Goal: Feedback & Contribution: Contribute content

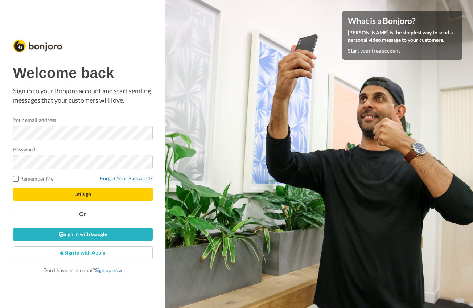
click at [65, 192] on button "Let's go" at bounding box center [83, 194] width 140 height 13
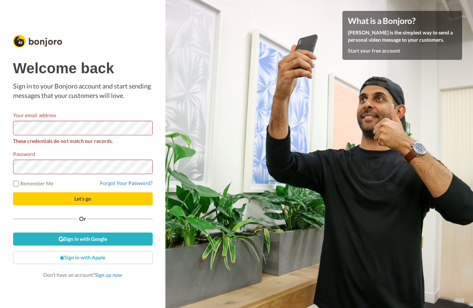
click at [75, 196] on span "Let's go" at bounding box center [82, 199] width 17 height 6
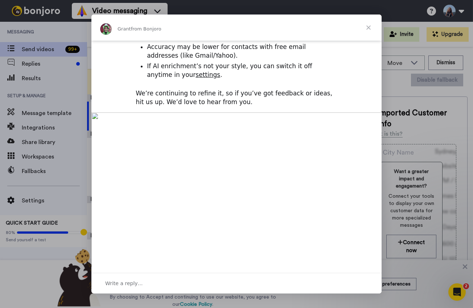
scroll to position [204, 0]
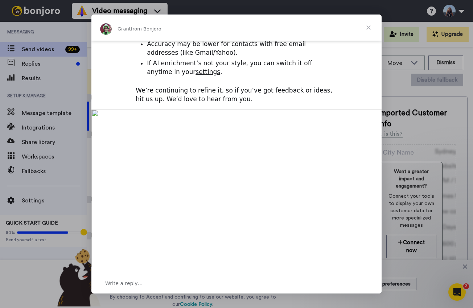
click at [369, 27] on span "Close" at bounding box center [369, 28] width 26 height 26
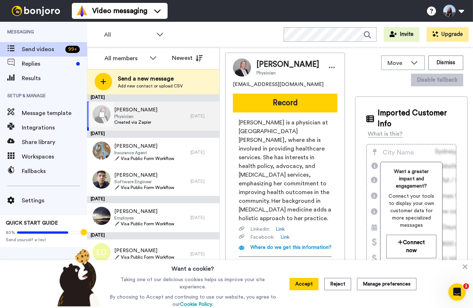
click at [173, 119] on div "Chrissa Karagiannaki Physician Created via Zapier" at bounding box center [138, 116] width 103 height 29
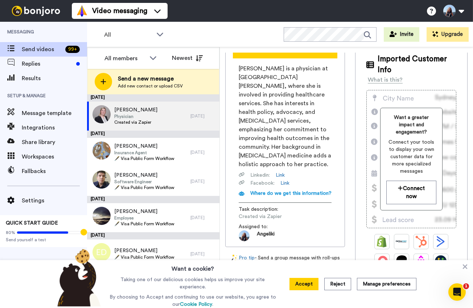
scroll to position [53, 0]
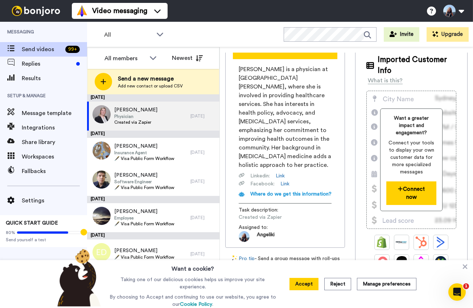
click at [411, 182] on button "Connect now" at bounding box center [412, 194] width 50 height 24
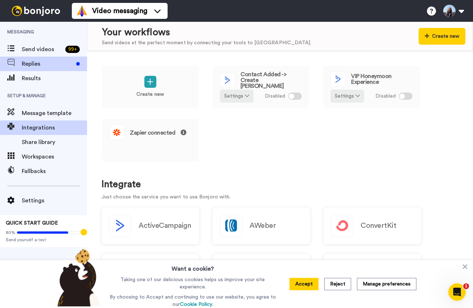
click at [40, 66] on span "Replies" at bounding box center [48, 64] width 52 height 9
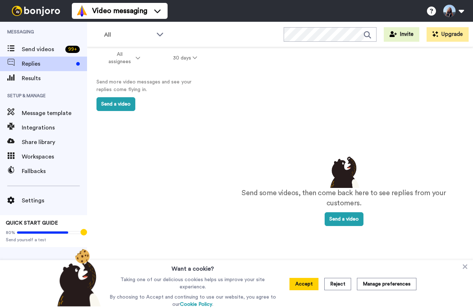
click at [72, 65] on span "Replies" at bounding box center [48, 64] width 52 height 9
click at [46, 114] on span "Message template" at bounding box center [54, 113] width 65 height 9
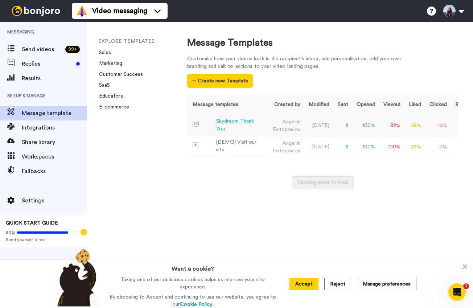
click at [226, 123] on div "Skydream Thank You" at bounding box center [240, 125] width 48 height 15
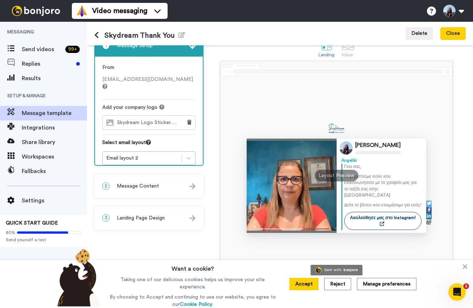
scroll to position [17, 0]
click at [33, 157] on span "Workspaces" at bounding box center [54, 156] width 65 height 9
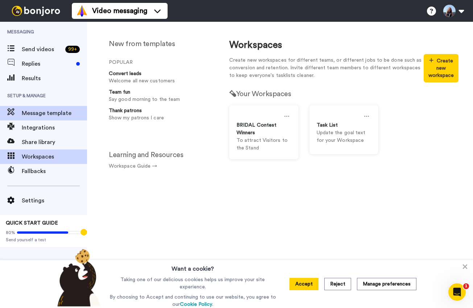
click at [59, 115] on span "Message template" at bounding box center [54, 113] width 65 height 9
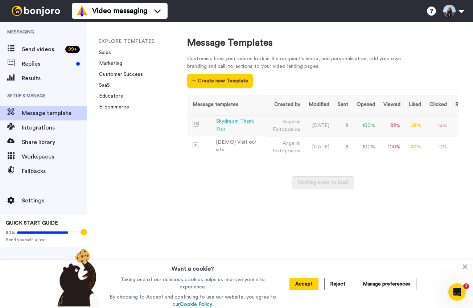
click at [248, 122] on div "Skydream Thank You" at bounding box center [240, 125] width 48 height 15
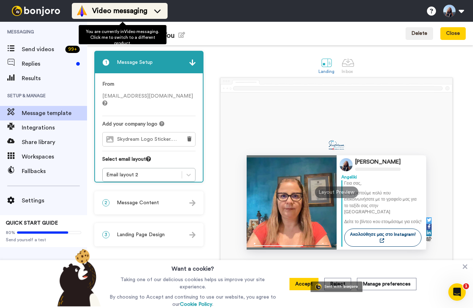
click at [127, 11] on span "Video messaging" at bounding box center [119, 11] width 55 height 10
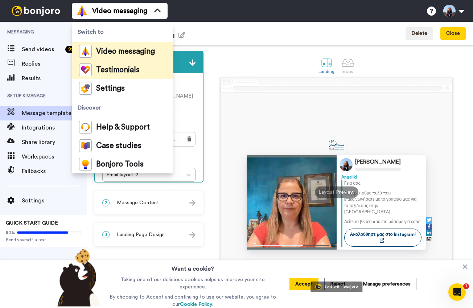
click at [113, 69] on span "Testimonials" at bounding box center [118, 69] width 44 height 7
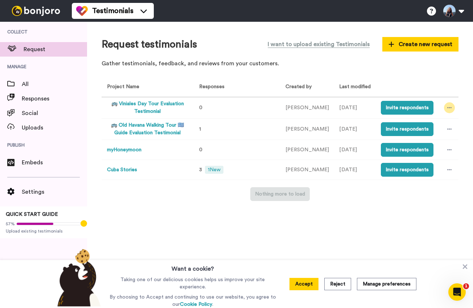
click at [450, 108] on icon at bounding box center [450, 107] width 4 height 1
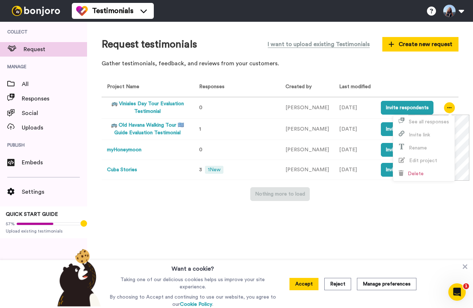
click at [403, 201] on div "Nothing more to load" at bounding box center [280, 194] width 357 height 14
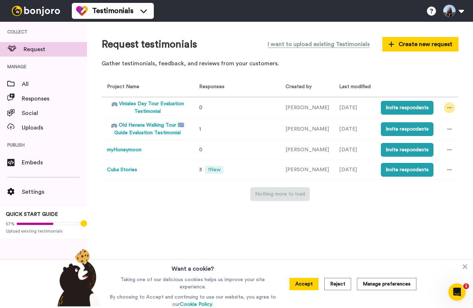
click at [449, 110] on icon at bounding box center [450, 107] width 4 height 5
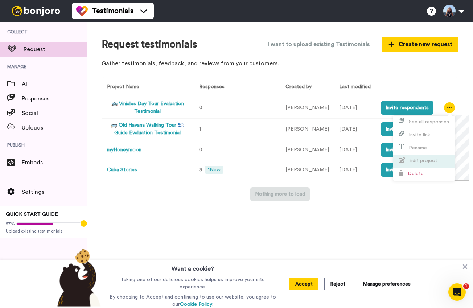
click at [427, 159] on span "Edit project" at bounding box center [423, 160] width 28 height 5
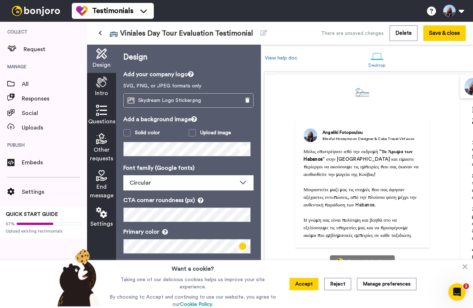
scroll to position [0, 0]
click at [102, 78] on icon at bounding box center [101, 82] width 11 height 11
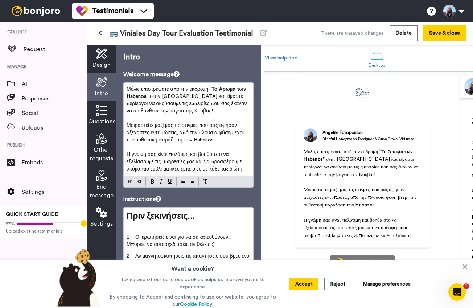
click at [105, 109] on icon at bounding box center [101, 110] width 11 height 11
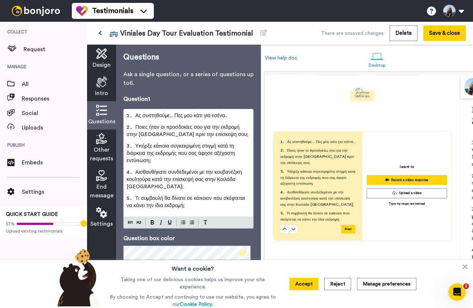
scroll to position [222, 0]
click at [104, 143] on icon at bounding box center [101, 138] width 11 height 11
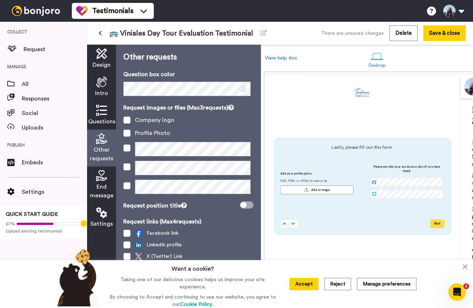
scroll to position [443, 0]
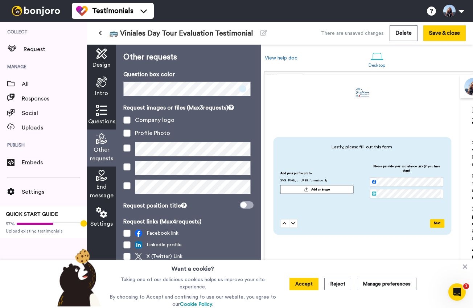
click at [104, 176] on icon at bounding box center [101, 175] width 11 height 11
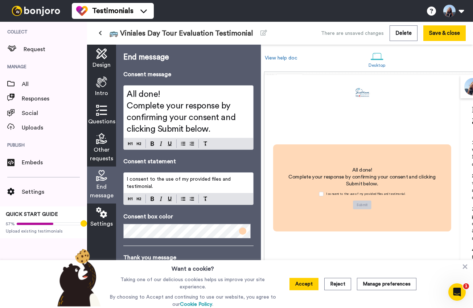
scroll to position [664, 0]
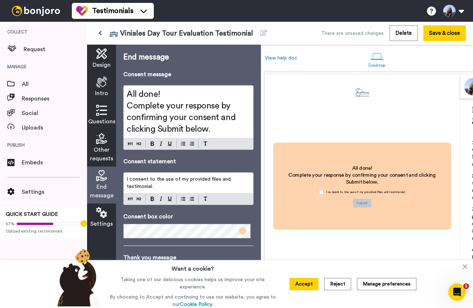
click at [101, 219] on div "Settings" at bounding box center [101, 218] width 29 height 28
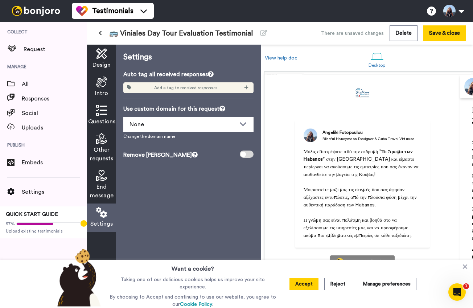
scroll to position [0, 0]
click at [154, 87] on div "Add a tag to received responses" at bounding box center [188, 87] width 130 height 11
click at [248, 87] on icon at bounding box center [246, 87] width 4 height 5
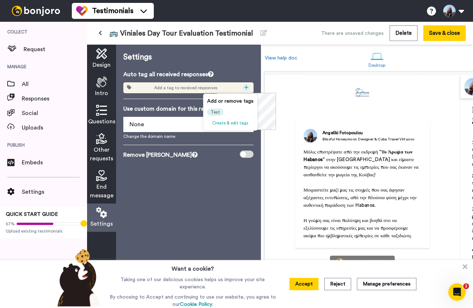
click at [248, 85] on icon at bounding box center [246, 87] width 4 height 5
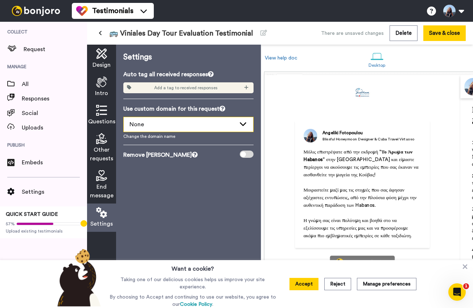
click at [211, 126] on div "None" at bounding box center [183, 124] width 106 height 9
click at [255, 106] on div "Settings Auto tag all received responses Add a tag to received responses Use cu…" at bounding box center [188, 177] width 145 height 264
click at [99, 56] on icon at bounding box center [101, 53] width 11 height 11
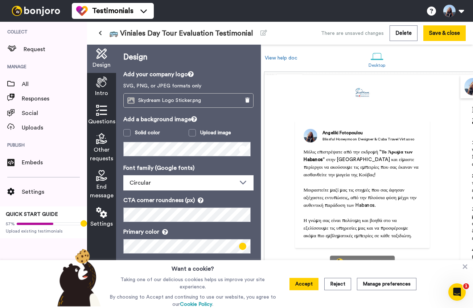
click at [103, 34] on button at bounding box center [100, 33] width 12 height 13
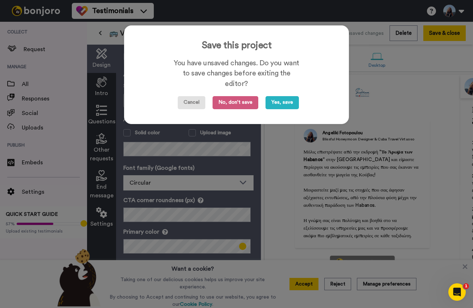
click at [196, 105] on button "Cancel" at bounding box center [192, 102] width 28 height 13
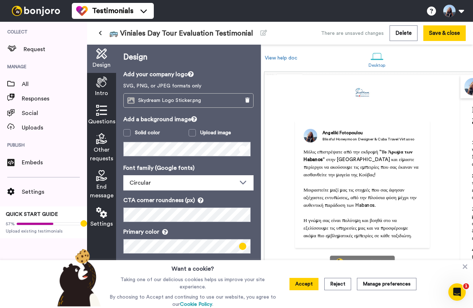
click at [102, 32] on button at bounding box center [100, 33] width 12 height 13
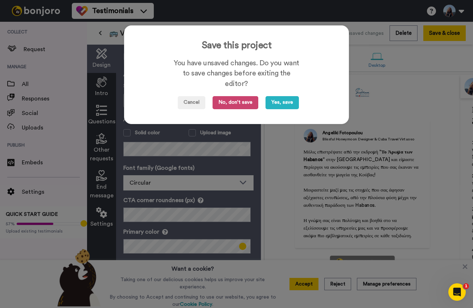
click at [246, 106] on button "No, don't save" at bounding box center [236, 102] width 46 height 13
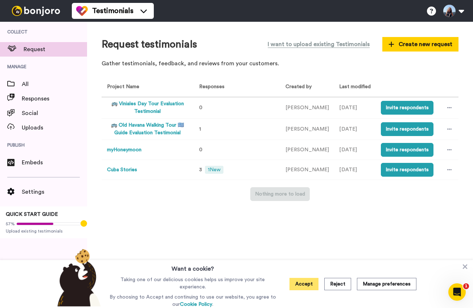
click at [295, 284] on button "Accept" at bounding box center [304, 284] width 29 height 12
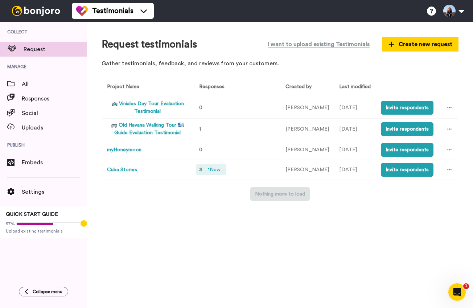
click at [221, 174] on span "1 New" at bounding box center [214, 170] width 19 height 8
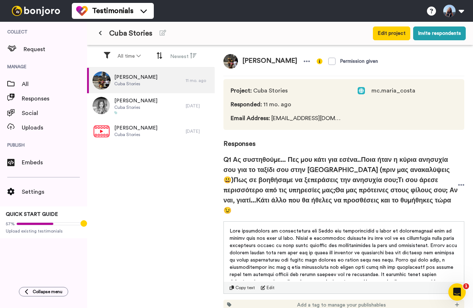
click at [100, 34] on icon at bounding box center [100, 32] width 3 height 5
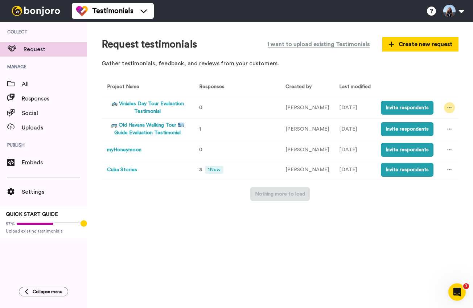
click at [451, 108] on icon at bounding box center [450, 107] width 4 height 5
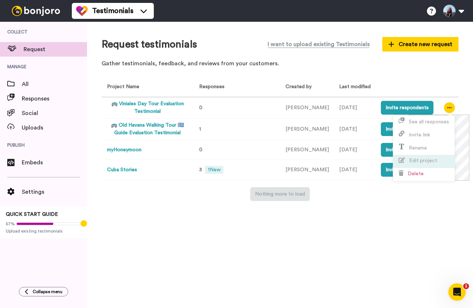
click at [424, 163] on span "Edit project" at bounding box center [423, 160] width 28 height 5
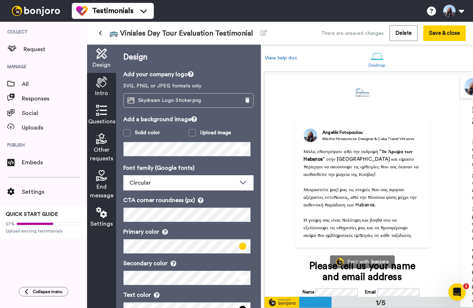
scroll to position [0, 0]
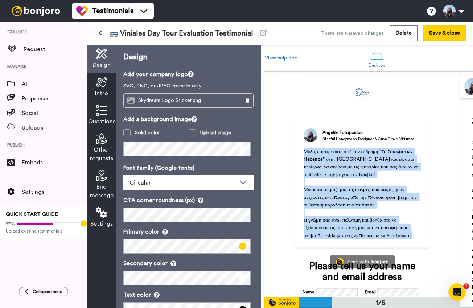
drag, startPoint x: 305, startPoint y: 152, endPoint x: 362, endPoint y: 258, distance: 120.5
click at [362, 258] on div "Μόλις επιστρέψατε από την εκδρομή " Το Άρωμα των Habanos " στην Κοιλάδα Βινιάλε…" at bounding box center [363, 203] width 118 height 111
copy div "Μόλις επιστρέψατε από την εκδρομή " Το Άρωμα των Habanos " στην Κοιλάδα Βινιάλε…"
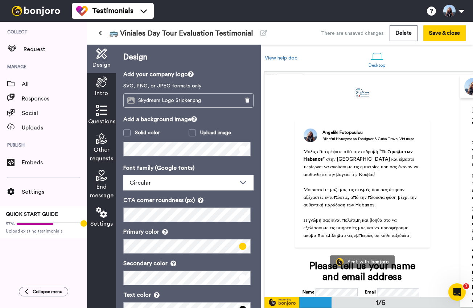
click at [105, 86] on icon at bounding box center [101, 82] width 11 height 11
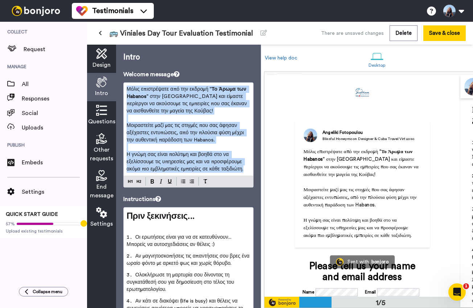
drag, startPoint x: 127, startPoint y: 87, endPoint x: 238, endPoint y: 180, distance: 145.2
click at [238, 180] on div "Μόλις επιστρέψατε από την εκδρομή " Το Άρωμα των Habanos " στην Κοιλάδα Βινιάλε…" at bounding box center [188, 134] width 130 height 105
copy div "Μόλις επιστρέψατε από την εκδρομή " Το Άρωμα των Habanos " στην Κοιλάδα Βινιάλε…"
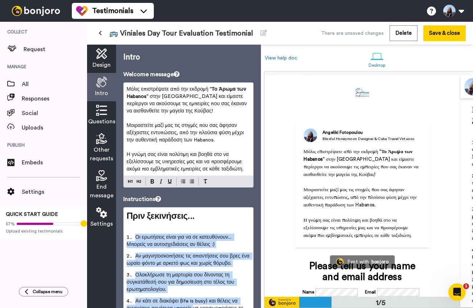
drag, startPoint x: 127, startPoint y: 237, endPoint x: 193, endPoint y: 307, distance: 97.1
click at [193, 307] on ol "Οι ερωτήσεις είναι για να σε κατευθύνουν... Μπορείς να αυτοσχεδιάσεις αν θέλεις…" at bounding box center [189, 285] width 124 height 102
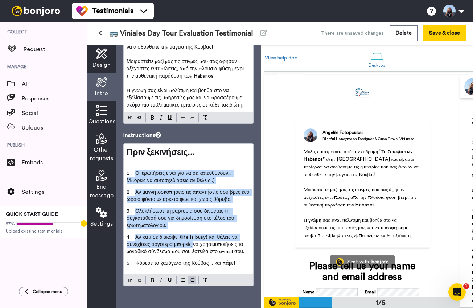
scroll to position [64, 0]
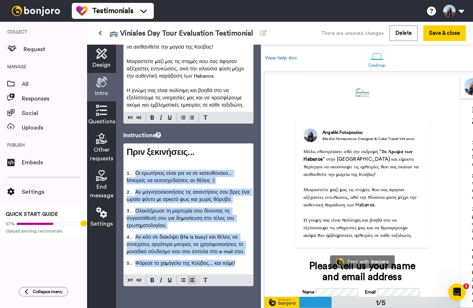
click at [235, 266] on li "Φόρεσε το χαμόγελο της Κούβας.... και πάμε!" at bounding box center [189, 266] width 124 height 12
copy ol "Οι ερωτήσεις είναι για να σε κατευθύνουν... Μπορείς να αυτοσχεδιάσεις αν θέλεις…"
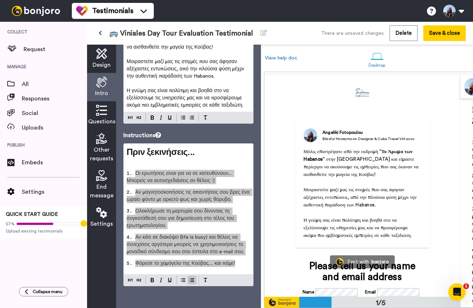
drag, startPoint x: 451, startPoint y: 253, endPoint x: 181, endPoint y: 209, distance: 273.6
click at [181, 209] on span "Ολοκλήρωσε τη μαρτυρία σου δίνοντας τη συγκατάθεσή σου για δημοσίευση στο τέλος…" at bounding box center [181, 219] width 109 height 20
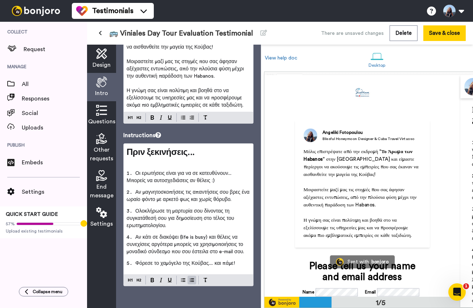
click at [102, 111] on icon at bounding box center [101, 110] width 11 height 11
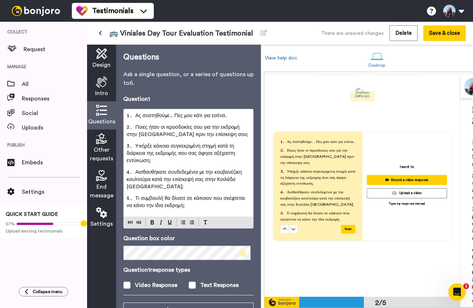
scroll to position [222, 0]
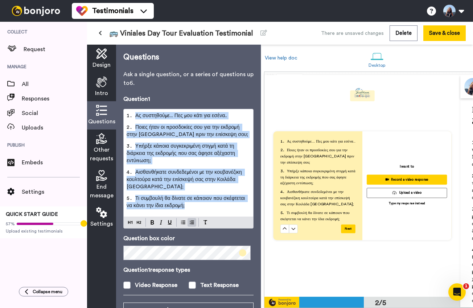
drag, startPoint x: 127, startPoint y: 117, endPoint x: 196, endPoint y: 211, distance: 117.0
click at [196, 211] on ol "Ας συστηθούμε... Πες μου κάτι για εσένα.. Ποιες ήταν οι προσδοκίες σου για την …" at bounding box center [189, 163] width 124 height 102
copy ol "Ας συστηθούμε... Πες μου κάτι για εσένα.. Ποιες ήταν οι προσδοκίες σου για την …"
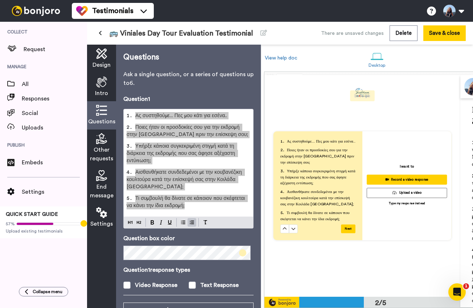
drag, startPoint x: 461, startPoint y: 246, endPoint x: 166, endPoint y: 185, distance: 301.9
click at [166, 185] on li "Αισθανθήκατε συνδεδεμένοι με την κουβανέζικη κουλτούρα κατά την επίσκεψή σας στ…" at bounding box center [189, 182] width 124 height 26
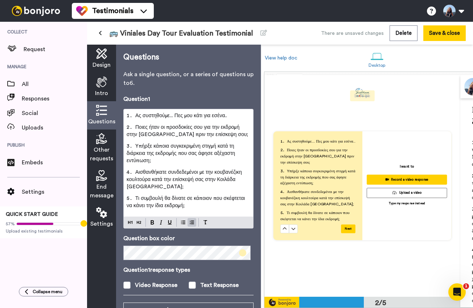
click at [105, 141] on icon at bounding box center [101, 138] width 11 height 11
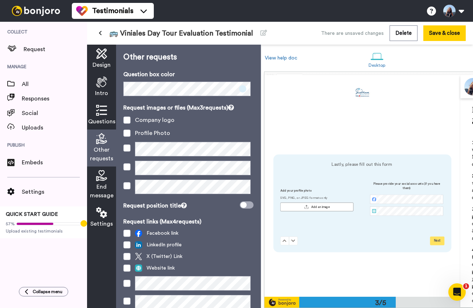
scroll to position [443, 0]
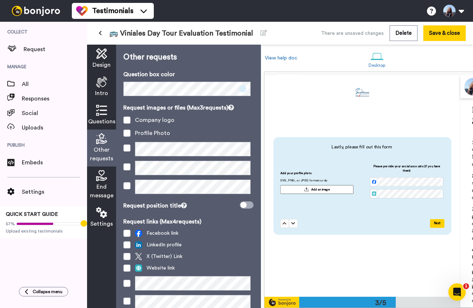
click at [106, 115] on icon at bounding box center [101, 110] width 11 height 11
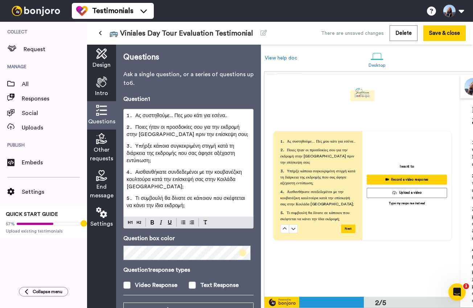
scroll to position [221, 0]
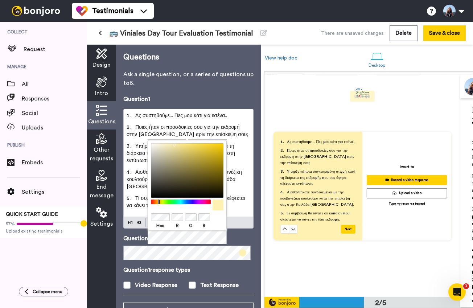
click at [153, 127] on span "Ποιες ήταν οι προσδοκίες σου για την εκδρομή στην [GEOGRAPHIC_DATA] πριν την επ…" at bounding box center [188, 131] width 122 height 12
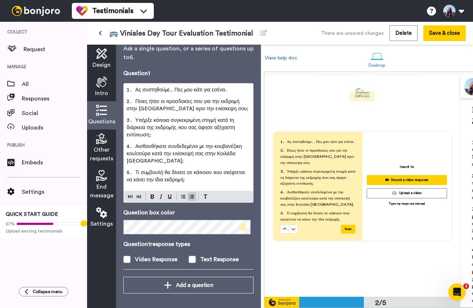
scroll to position [26, 0]
click at [104, 143] on icon at bounding box center [101, 138] width 11 height 11
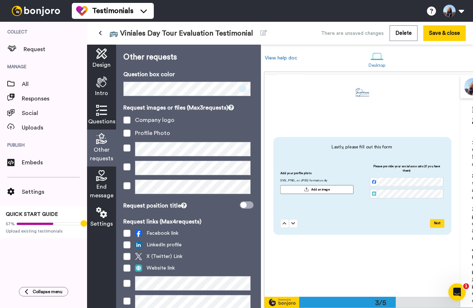
scroll to position [443, 0]
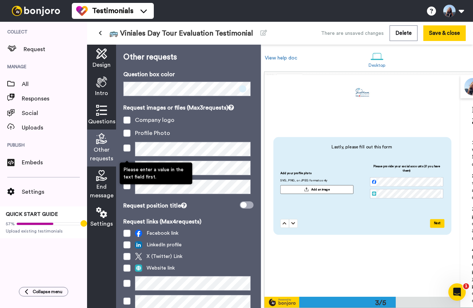
click at [129, 152] on span at bounding box center [126, 147] width 7 height 7
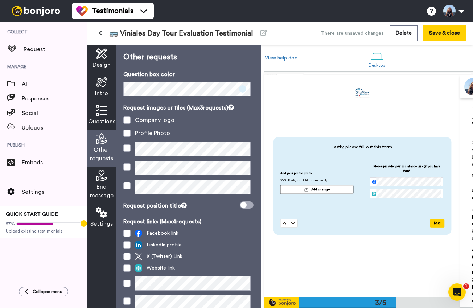
click at [101, 176] on icon at bounding box center [101, 175] width 11 height 11
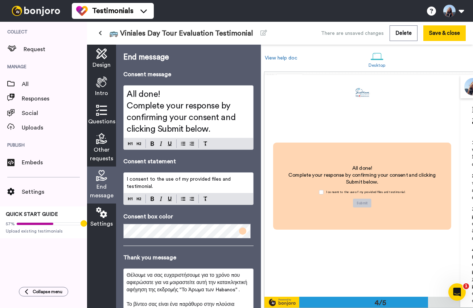
scroll to position [664, 0]
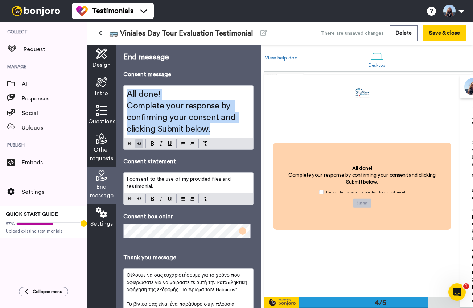
drag, startPoint x: 225, startPoint y: 129, endPoint x: 122, endPoint y: 95, distance: 108.4
click at [122, 95] on div "End message Consent message All done! Complete your response by confirming your…" at bounding box center [188, 177] width 145 height 264
copy div "All done! Complete your response by confirming your consent and clicking Submit…"
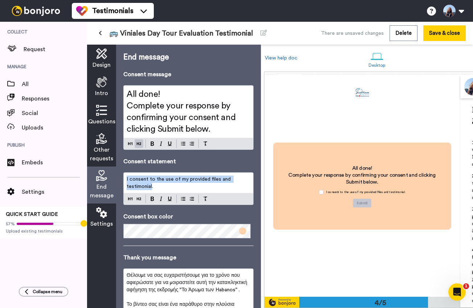
drag, startPoint x: 152, startPoint y: 188, endPoint x: 127, endPoint y: 178, distance: 27.2
click at [127, 178] on span "I consent to the use of my provided files and testimonial." at bounding box center [180, 183] width 106 height 12
copy span "I consent to the use of my provided files and testimonial"
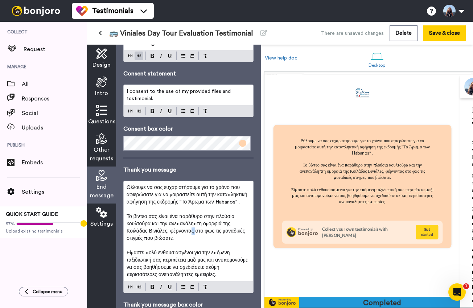
scroll to position [886, 0]
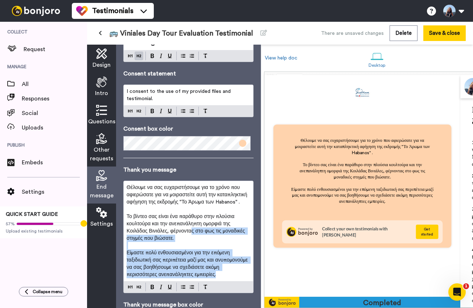
drag, startPoint x: 127, startPoint y: 186, endPoint x: 215, endPoint y: 283, distance: 131.1
click at [215, 283] on div "Θέλουμε να σας ευχαριστήσουμε για το χρόνο που αφιερώσατε για να μοιραστείτε αυ…" at bounding box center [188, 237] width 130 height 113
click at [208, 239] on p "Το βίντεο σας είναι ένα παράθυρο στην πλούσια κουλτούρα και την ανεπανάληπτη ομ…" at bounding box center [189, 227] width 124 height 29
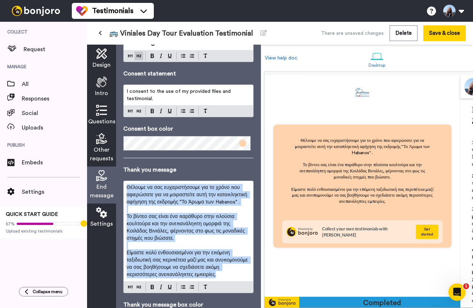
drag, startPoint x: 232, startPoint y: 276, endPoint x: 126, endPoint y: 182, distance: 141.4
click at [126, 182] on div "Θέλουμε να σας ευχαριστήσουμε για το χρόνο που αφιερώσατε για να μοιραστείτε αυ…" at bounding box center [189, 231] width 130 height 100
copy div "Θέλουμε να σας ευχαριστήσουμε για το χρόνο που αφιερώσατε για να μοιραστείτε αυ…"
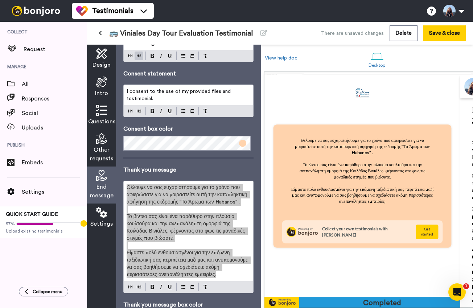
drag, startPoint x: 446, startPoint y: 200, endPoint x: 190, endPoint y: 197, distance: 256.7
click at [190, 197] on span "Θέλουμε να σας ευχαριστήσουμε για το χρόνο που αφιερώσατε για να μοιραστείτε αυ…" at bounding box center [188, 195] width 122 height 20
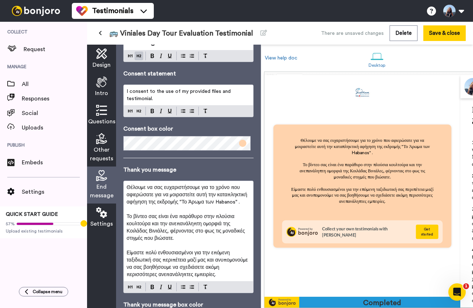
click at [100, 32] on icon at bounding box center [100, 32] width 3 height 5
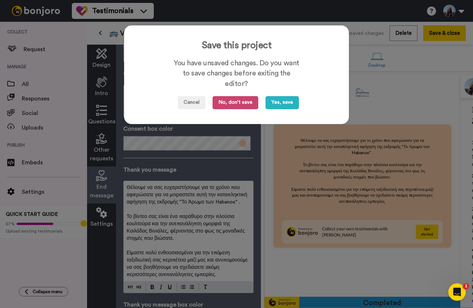
click at [229, 103] on button "No, don't save" at bounding box center [236, 102] width 46 height 13
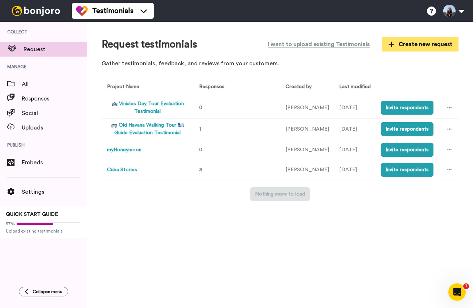
click at [426, 47] on span "Create new request" at bounding box center [421, 44] width 64 height 9
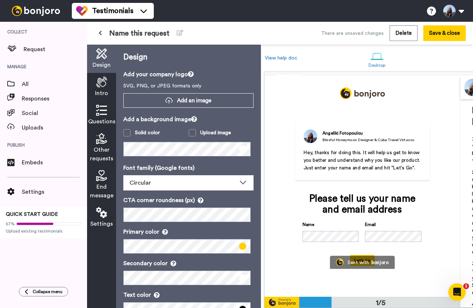
scroll to position [0, 0]
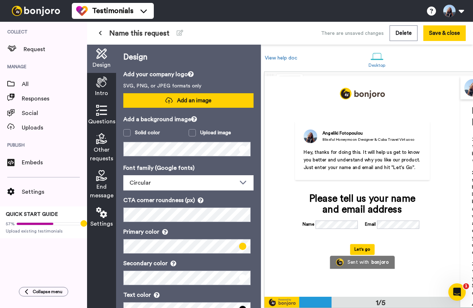
click at [206, 99] on span "Add an image" at bounding box center [194, 101] width 34 height 8
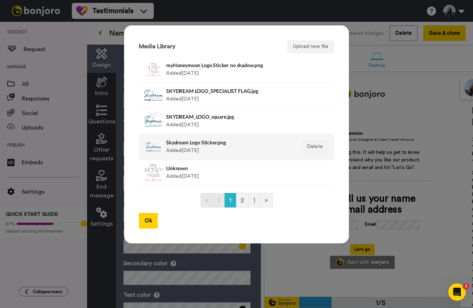
click at [217, 145] on div "Skydream Logo Sticker.png Added [DATE]" at bounding box center [228, 147] width 125 height 18
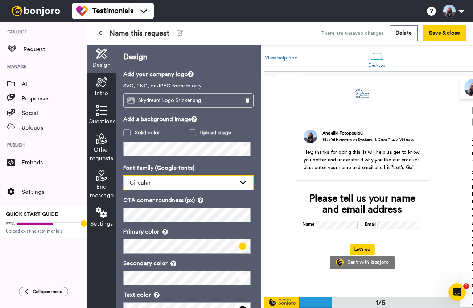
click at [172, 184] on div "Circular" at bounding box center [183, 183] width 106 height 9
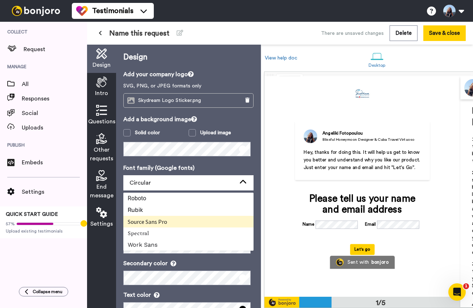
scroll to position [302, 0]
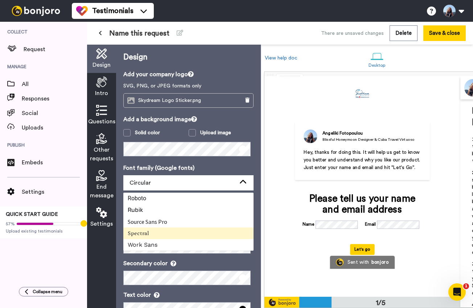
click at [162, 236] on li "Spectral" at bounding box center [188, 234] width 130 height 12
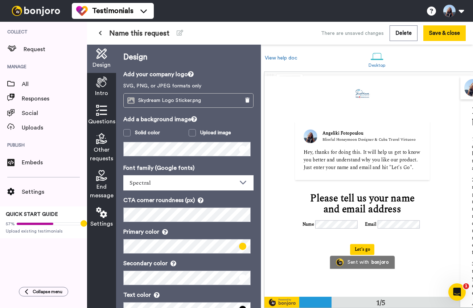
click at [101, 86] on icon at bounding box center [101, 82] width 11 height 11
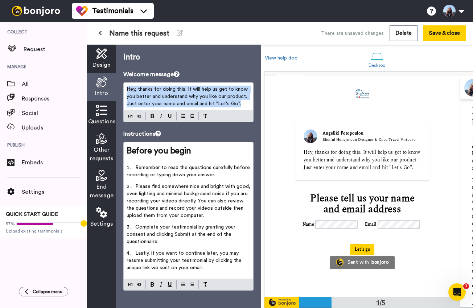
drag, startPoint x: 241, startPoint y: 104, endPoint x: 126, endPoint y: 82, distance: 116.7
click at [126, 82] on div "Hey, thanks for doing this. It will help us get to know you better and understa…" at bounding box center [188, 102] width 130 height 40
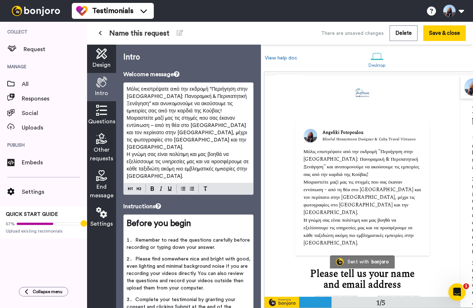
click at [187, 111] on p "Μόλις επιστρέψατε από την εκδρομή "Περιήγηση στην [GEOGRAPHIC_DATA]: Πανοραμική…" at bounding box center [189, 100] width 124 height 29
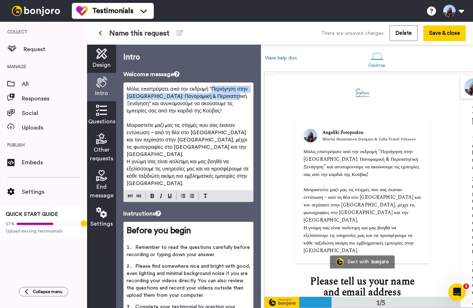
drag, startPoint x: 212, startPoint y: 89, endPoint x: 230, endPoint y: 98, distance: 20.6
click at [230, 98] on span "Μόλις επιστρέψατε από την εκδρομή "Περιήγηση στην [GEOGRAPHIC_DATA]: Πανοραμική…" at bounding box center [188, 100] width 123 height 27
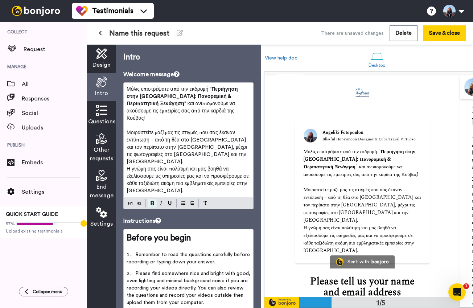
click at [153, 201] on img at bounding box center [153, 203] width 4 height 4
drag, startPoint x: 207, startPoint y: 134, endPoint x: 221, endPoint y: 134, distance: 13.8
click at [221, 134] on span "Μοιραστείτε μαζί μας τις στιγμές που σας έκαναν εντύπωση – από τη θέα στο [GEOG…" at bounding box center [188, 147] width 122 height 34
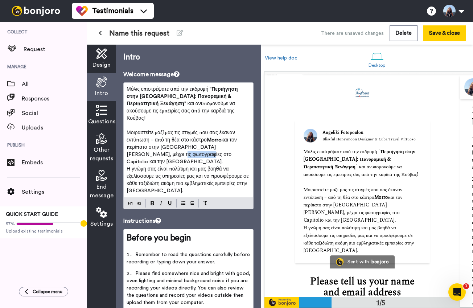
drag, startPoint x: 135, startPoint y: 147, endPoint x: 158, endPoint y: 148, distance: 22.5
click at [158, 148] on span "και τον περίπατο στην [GEOGRAPHIC_DATA][PERSON_NAME], μέχρι τις φωτογραφίες στο…" at bounding box center [183, 151] width 112 height 27
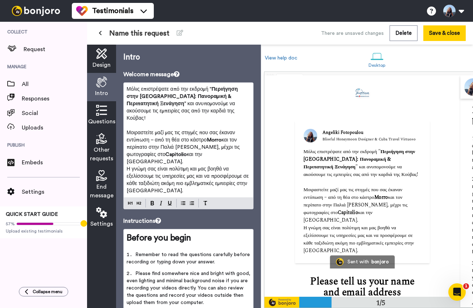
drag, startPoint x: 178, startPoint y: 148, endPoint x: 229, endPoint y: 148, distance: 50.8
click at [204, 152] on span "και την [GEOGRAPHIC_DATA]." at bounding box center [165, 158] width 77 height 12
click at [241, 147] on p "Μοιραστείτε μαζί μας τις στιγμές που σας έκαναν εντύπωση – από τη θέα στο [GEOG…" at bounding box center [189, 147] width 124 height 36
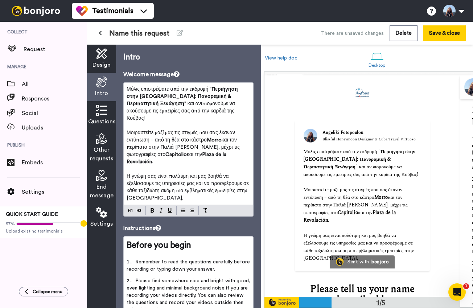
click at [108, 61] on span "Design" at bounding box center [102, 65] width 18 height 9
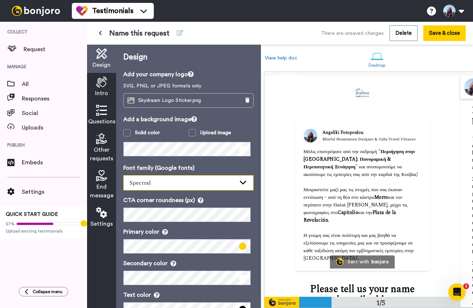
click at [177, 185] on div "Spectral" at bounding box center [183, 183] width 106 height 9
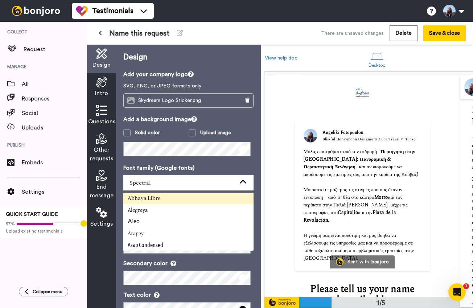
click at [164, 199] on Libre "Abhaya Libre" at bounding box center [188, 199] width 130 height 12
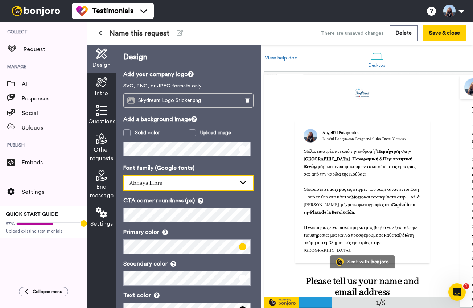
click at [162, 187] on div "Abhaya Libre" at bounding box center [183, 183] width 106 height 9
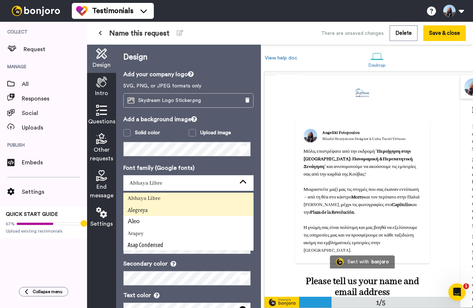
click at [154, 209] on li "Alegreya" at bounding box center [188, 210] width 130 height 12
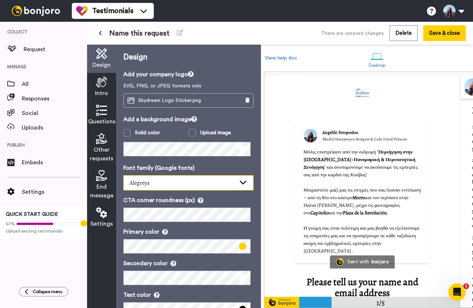
click at [176, 179] on div "Alegreya" at bounding box center [183, 183] width 106 height 9
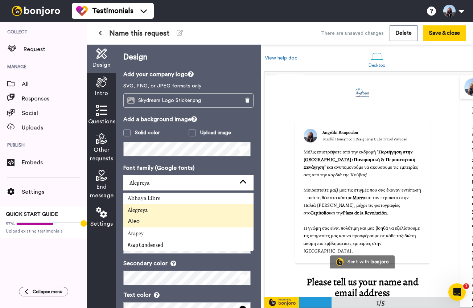
click at [155, 218] on li "Aleo" at bounding box center [188, 222] width 130 height 12
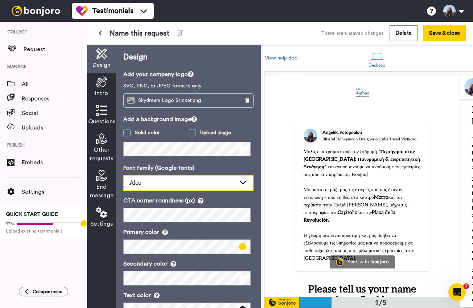
click at [175, 182] on div "Aleo" at bounding box center [183, 183] width 106 height 9
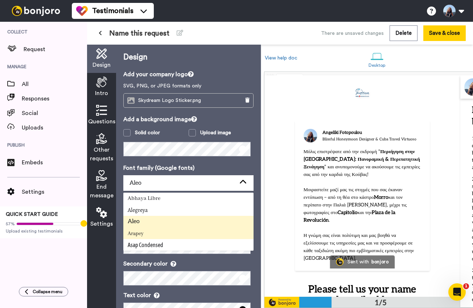
click at [168, 232] on li "Arapey" at bounding box center [188, 234] width 130 height 12
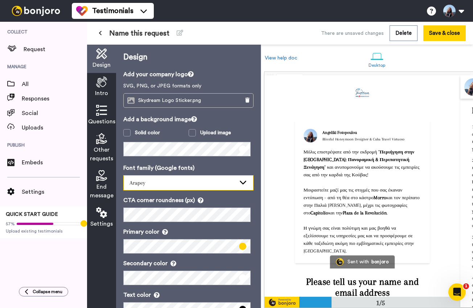
click at [180, 187] on div "Arapey" at bounding box center [183, 183] width 106 height 9
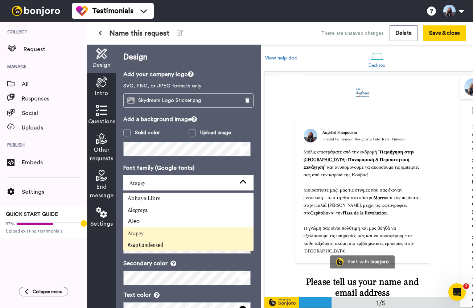
click at [163, 244] on span "Asap Condensed" at bounding box center [146, 245] width 36 height 7
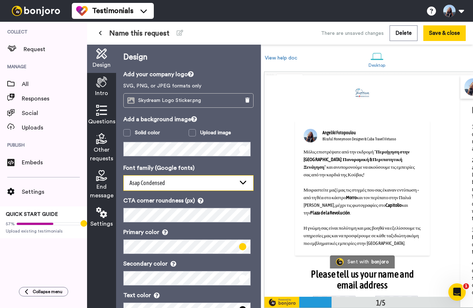
click at [193, 182] on div "Asap Condensed" at bounding box center [183, 183] width 106 height 9
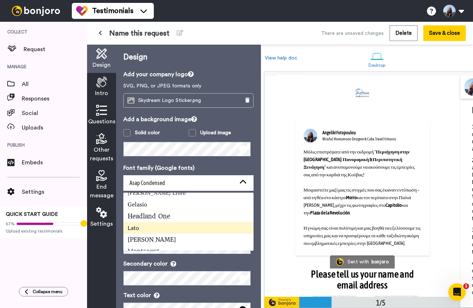
scroll to position [174, 0]
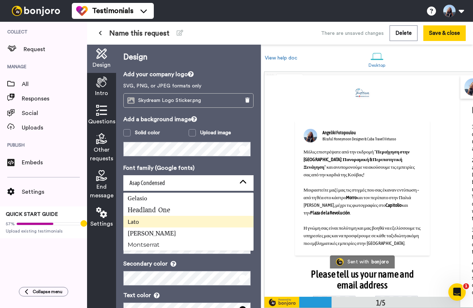
click at [184, 224] on li "Lato" at bounding box center [188, 222] width 130 height 12
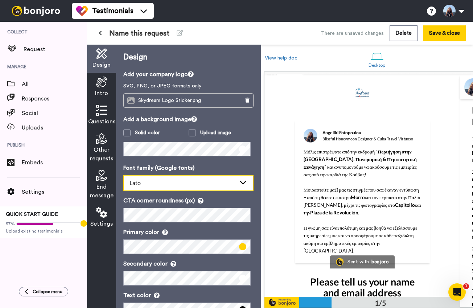
click at [193, 186] on div "Lato" at bounding box center [183, 183] width 106 height 9
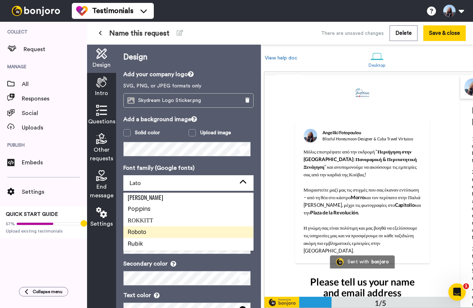
scroll to position [273, 0]
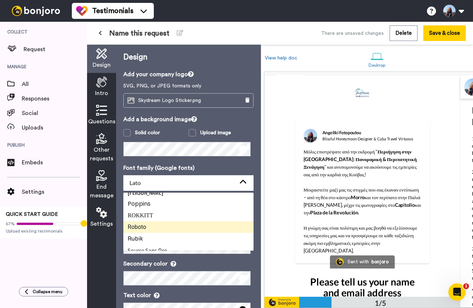
click at [181, 224] on li "Roboto" at bounding box center [188, 227] width 130 height 12
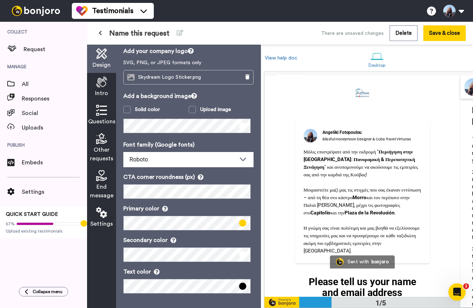
scroll to position [15, 0]
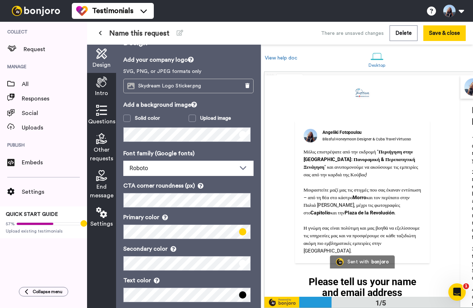
click at [107, 85] on div "Intro" at bounding box center [101, 87] width 29 height 28
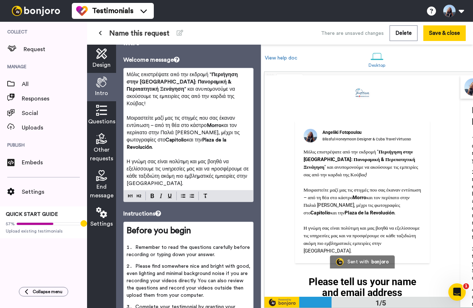
scroll to position [0, 0]
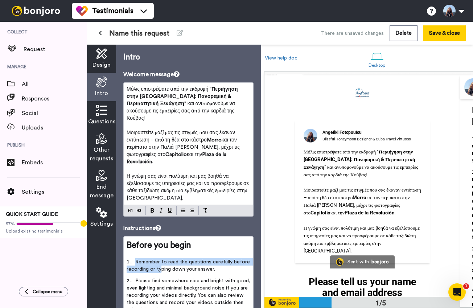
drag, startPoint x: 127, startPoint y: 247, endPoint x: 159, endPoint y: 254, distance: 33.3
click at [159, 258] on li "Remember to read the questions carefully before recording or typing down your a…" at bounding box center [189, 267] width 124 height 19
click at [177, 241] on span "Before you begin" at bounding box center [159, 245] width 64 height 9
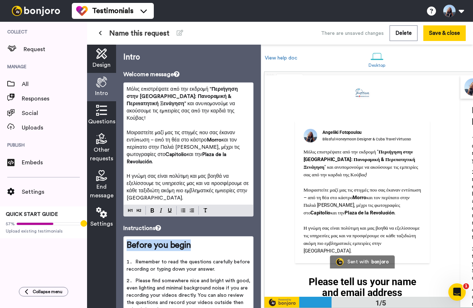
drag, startPoint x: 203, startPoint y: 232, endPoint x: 125, endPoint y: 231, distance: 78.4
click at [125, 237] on div "Before you begin ﻿ Remember to read the questions carefully before recording or…" at bounding box center [189, 305] width 130 height 136
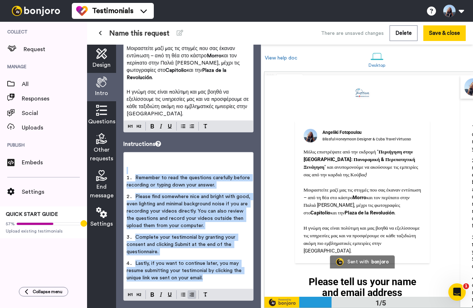
drag, startPoint x: 131, startPoint y: 237, endPoint x: 208, endPoint y: 262, distance: 80.0
click at [208, 262] on div "﻿ ﻿ Remember to read the questions carefully before recording or typing down yo…" at bounding box center [189, 220] width 130 height 136
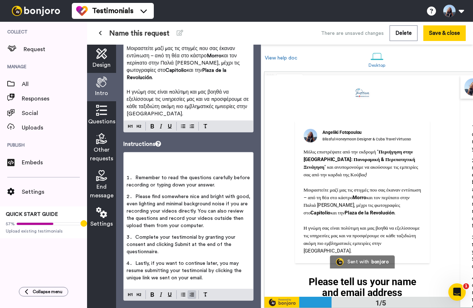
scroll to position [45, 0]
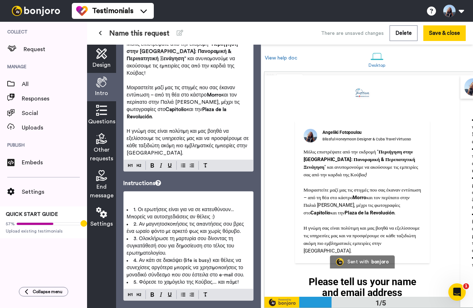
click at [132, 207] on span "1. Οι ερωτήσεις είναι για να σε κατευθύνουν... Μπορείς να αυτοσχεδιάσεις αν θέλ…" at bounding box center [181, 213] width 109 height 12
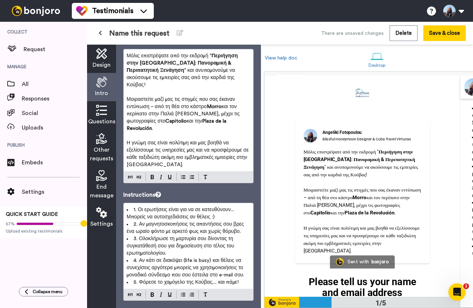
scroll to position [0, 2]
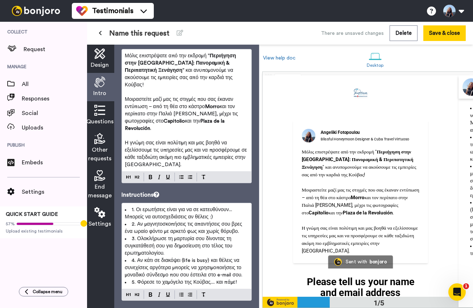
click at [103, 111] on icon at bounding box center [99, 110] width 11 height 11
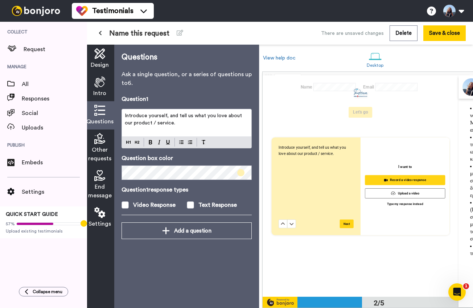
scroll to position [221, 0]
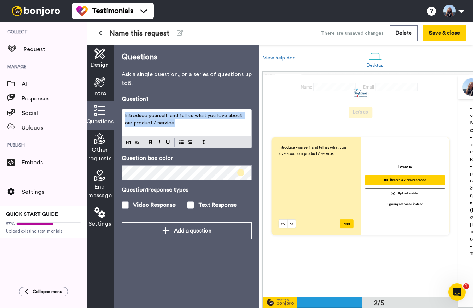
drag, startPoint x: 170, startPoint y: 125, endPoint x: 123, endPoint y: 114, distance: 47.8
click at [123, 114] on div "Introduce yourself, and tell us what you love about our product / service." at bounding box center [187, 122] width 130 height 27
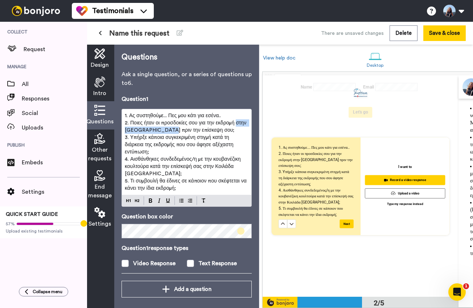
drag, startPoint x: 235, startPoint y: 124, endPoint x: 162, endPoint y: 132, distance: 73.0
click at [162, 132] on span "2. Ποιες ήταν οι προσδοκίες σου για την εκδρομή στην [GEOGRAPHIC_DATA] πριν την…" at bounding box center [186, 127] width 123 height 12
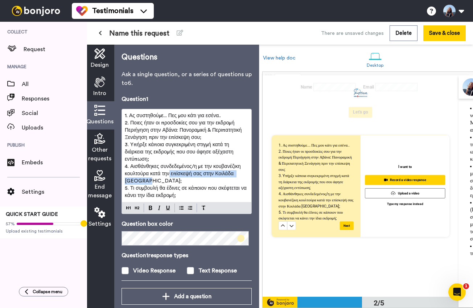
drag, startPoint x: 170, startPoint y: 175, endPoint x: 143, endPoint y: 181, distance: 27.1
click at [143, 181] on span "4. Αισθάνθηκες συνδεδεμένος/η με την κουβανέζικη κουλτούρα κατά την επίσκεψή σα…" at bounding box center [184, 174] width 118 height 20
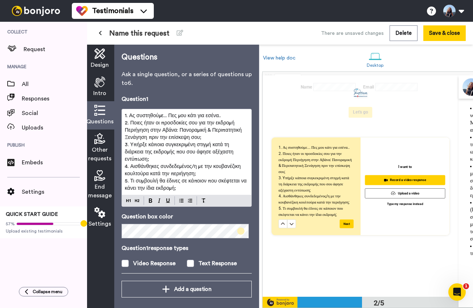
click at [104, 146] on span "Other requests" at bounding box center [99, 154] width 23 height 17
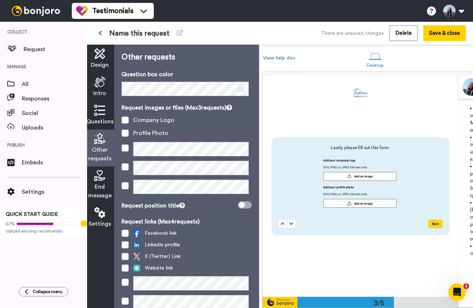
scroll to position [443, 0]
click at [127, 124] on span at bounding box center [125, 120] width 7 height 7
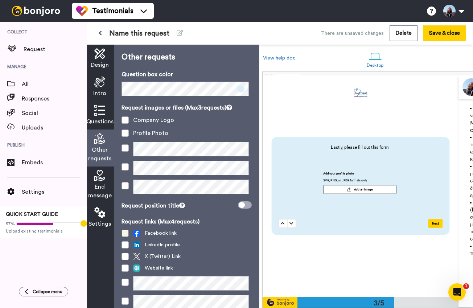
click at [124, 237] on span at bounding box center [125, 233] width 7 height 7
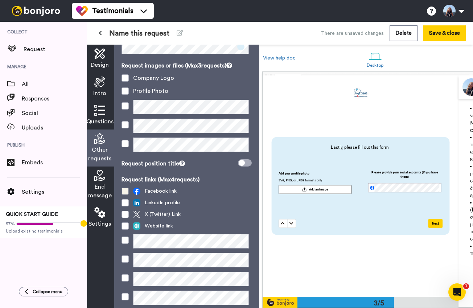
scroll to position [47, 0]
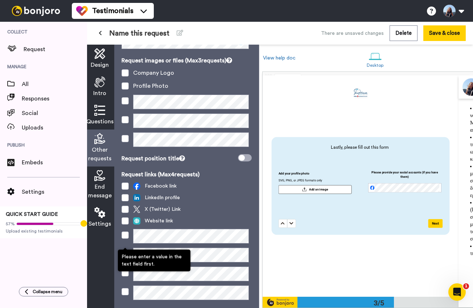
click at [127, 239] on span at bounding box center [125, 235] width 7 height 7
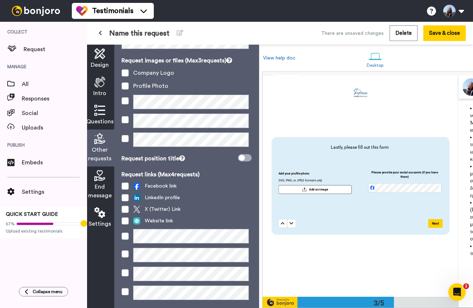
click at [126, 244] on div at bounding box center [187, 236] width 130 height 15
click at [124, 240] on span at bounding box center [125, 236] width 7 height 7
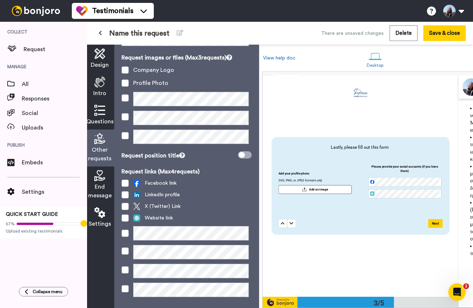
scroll to position [45, 0]
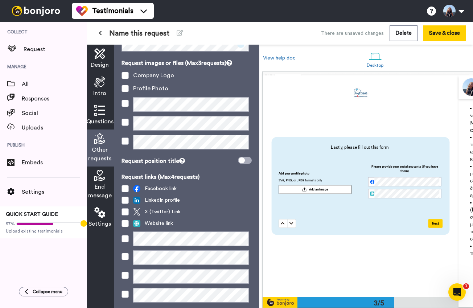
click at [102, 184] on span "End message" at bounding box center [100, 191] width 24 height 17
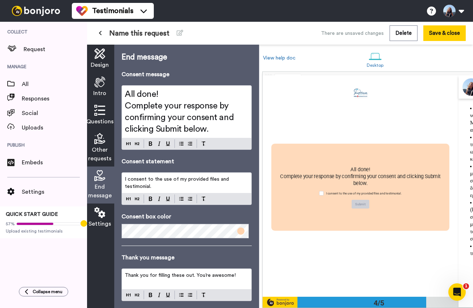
scroll to position [664, 0]
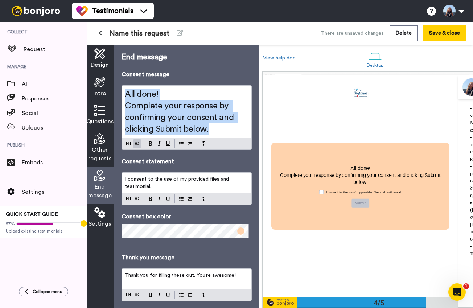
drag, startPoint x: 221, startPoint y: 132, endPoint x: 124, endPoint y: 93, distance: 104.7
click at [124, 93] on div "All done! Complete your response by confirming your consent and clicking Submit…" at bounding box center [187, 112] width 130 height 52
copy div "All done! Complete your response by confirming your consent and clicking Submit…"
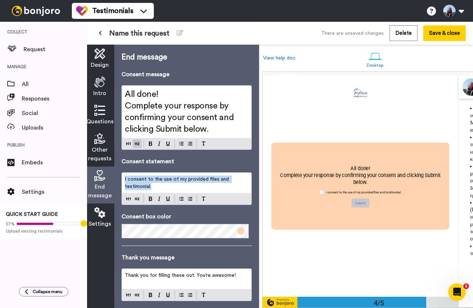
drag, startPoint x: 153, startPoint y: 188, endPoint x: 121, endPoint y: 180, distance: 33.5
click at [121, 180] on div "End message Consent message All done! Complete your response by confirming your…" at bounding box center [186, 177] width 145 height 264
copy span "I consent to the use of my provided files and testimonial."
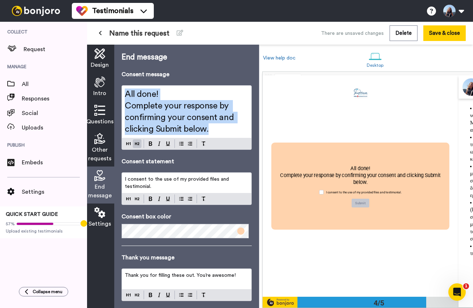
drag, startPoint x: 217, startPoint y: 130, endPoint x: 120, endPoint y: 92, distance: 104.6
click at [120, 92] on div "End message Consent message All done! Complete your response by confirming your…" at bounding box center [186, 177] width 145 height 264
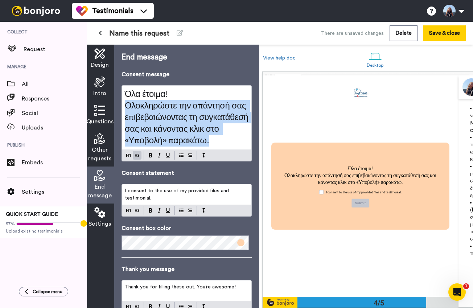
drag, startPoint x: 240, startPoint y: 143, endPoint x: 123, endPoint y: 109, distance: 122.1
click at [123, 109] on div "Όλα έτοιμα! Ολοκληρώστε την απάντησή σας επιβεβαιώνοντας τη συγκατάθεσή σας και…" at bounding box center [187, 118] width 130 height 64
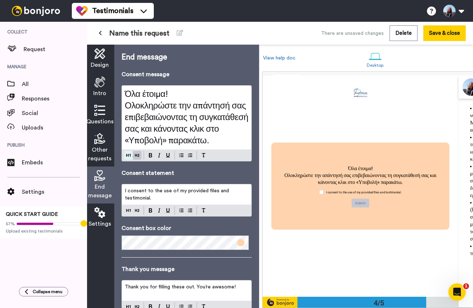
click at [127, 156] on div "Όλα έτοιμα! Ολοκληρώστε την απάντησή σας επιβεβαιώνοντας τη συγκατάθεσή σας και…" at bounding box center [187, 123] width 130 height 76
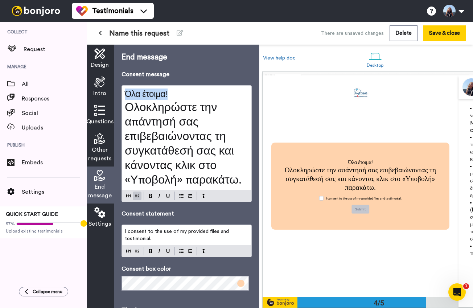
drag, startPoint x: 172, startPoint y: 93, endPoint x: 125, endPoint y: 92, distance: 47.9
click at [125, 92] on div "Όλα έτοιμα! Ολοκληρώστε την απάντησή σας επιβεβαιώνοντας τη συγκατάθεσή σας και…" at bounding box center [187, 138] width 130 height 105
click at [129, 195] on button at bounding box center [128, 196] width 9 height 9
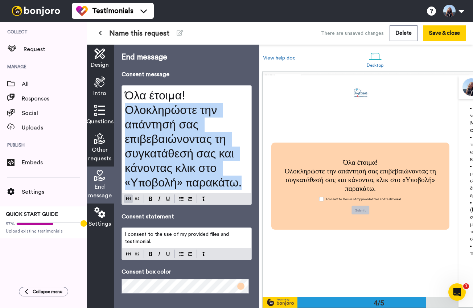
drag, startPoint x: 128, startPoint y: 110, endPoint x: 240, endPoint y: 189, distance: 137.4
click at [240, 189] on span "Ολοκληρώστε την απάντησή σας επιβεβαιώνοντας τη συγκατάθεσή σας και κάνοντας κλ…" at bounding box center [183, 147] width 117 height 84
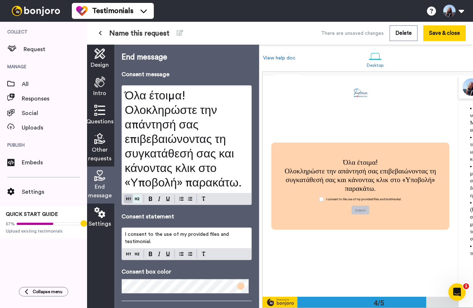
click at [138, 199] on div "End message Consent message Όλα έτοιμα! Ολοκληρώστε την απάντησή σας επιβεβαιών…" at bounding box center [187, 221] width 130 height 338
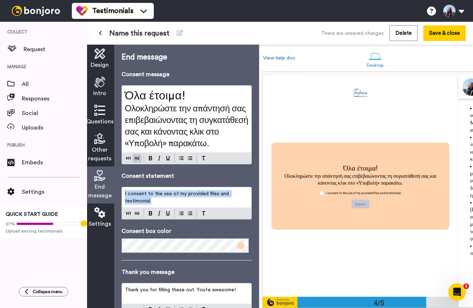
drag, startPoint x: 152, startPoint y: 202, endPoint x: 120, endPoint y: 193, distance: 33.1
click at [120, 193] on div "End message Consent message Όλα έτοιμα! Ολοκληρώστε την απάντησή σας επιβεβαιών…" at bounding box center [186, 177] width 145 height 264
click at [100, 212] on icon at bounding box center [99, 212] width 11 height 11
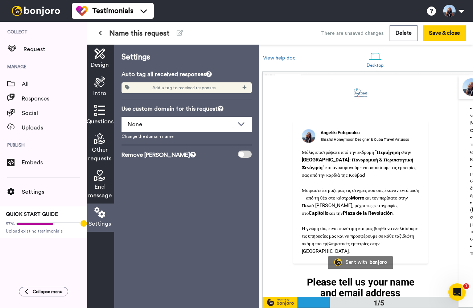
scroll to position [142, 0]
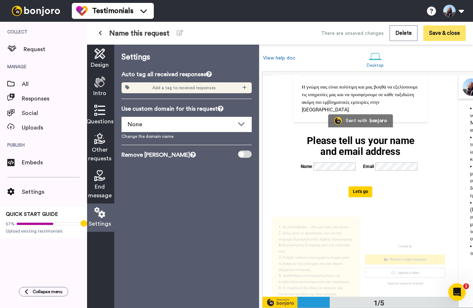
click at [437, 35] on button "Save & close" at bounding box center [445, 33] width 42 height 16
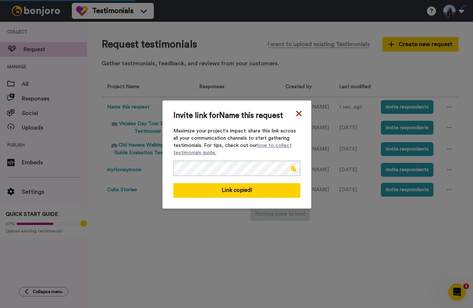
click at [299, 111] on icon at bounding box center [298, 113] width 5 height 5
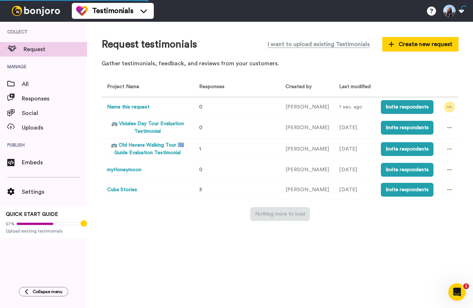
click at [448, 107] on icon at bounding box center [450, 107] width 4 height 5
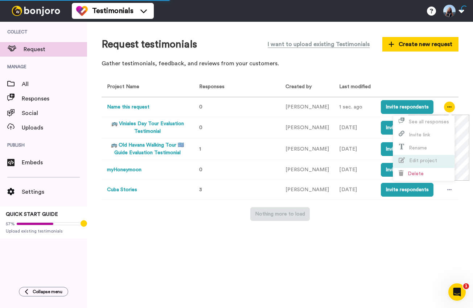
click at [428, 156] on li "Edit project" at bounding box center [423, 161] width 61 height 13
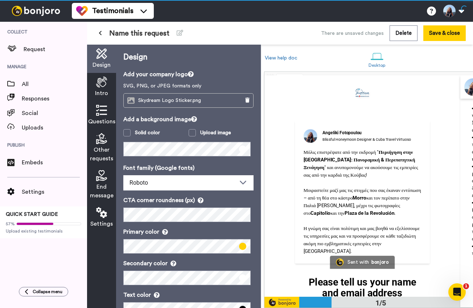
scroll to position [0, 0]
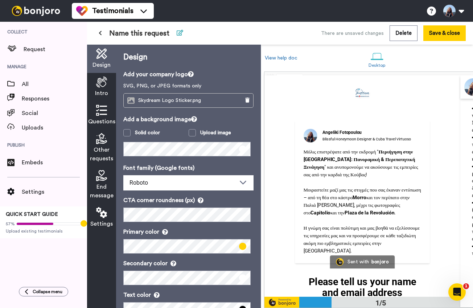
click at [183, 33] on icon at bounding box center [180, 33] width 7 height 6
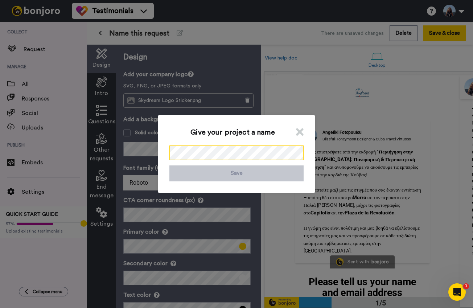
click at [159, 155] on div "Give your project a name Save" at bounding box center [237, 154] width 158 height 78
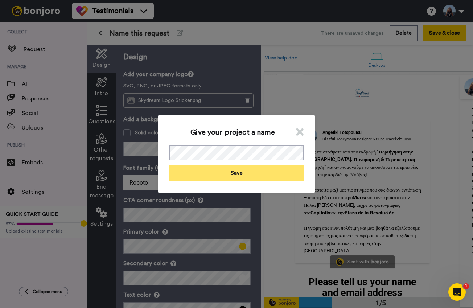
click at [249, 175] on button "Save" at bounding box center [237, 174] width 134 height 16
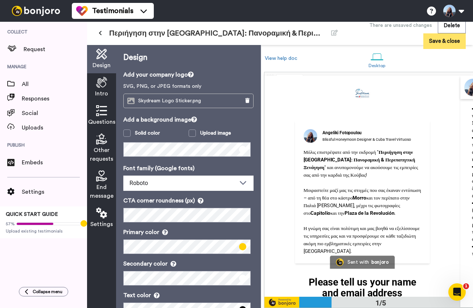
click at [446, 42] on button "Save & close" at bounding box center [445, 41] width 42 height 16
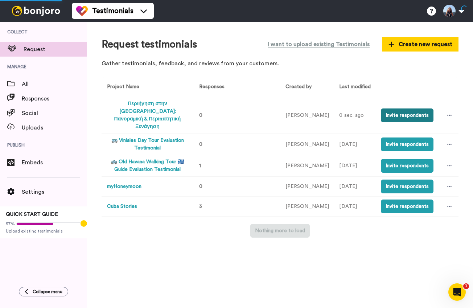
click at [417, 111] on button "Invite respondents" at bounding box center [407, 116] width 53 height 14
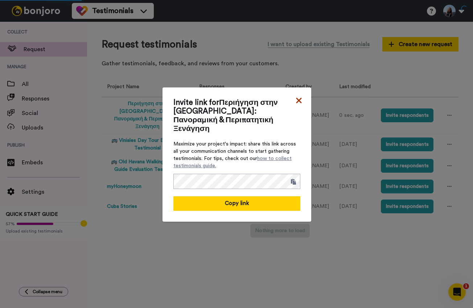
click at [302, 104] on icon at bounding box center [298, 100] width 7 height 9
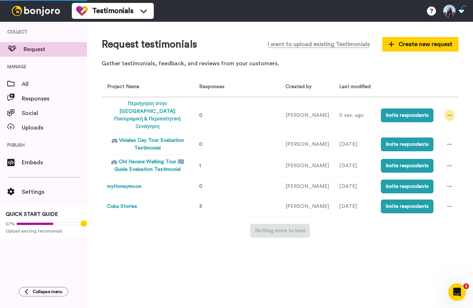
click at [451, 113] on icon at bounding box center [450, 115] width 4 height 5
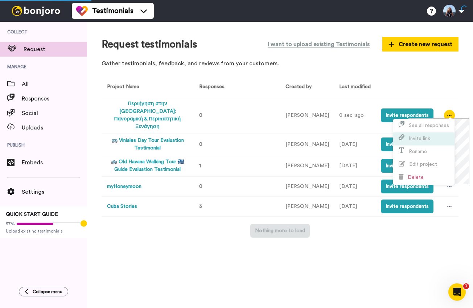
click at [428, 142] on li "Invite link" at bounding box center [423, 138] width 61 height 13
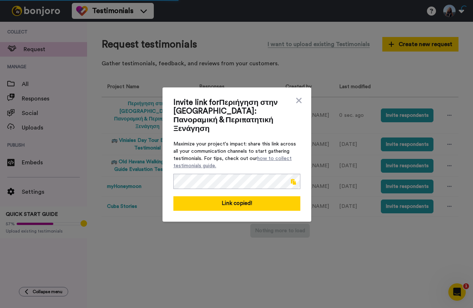
click at [256, 143] on span "Maximize your project's impact: share this link across all your communication c…" at bounding box center [237, 154] width 127 height 29
click at [297, 101] on icon at bounding box center [298, 100] width 7 height 9
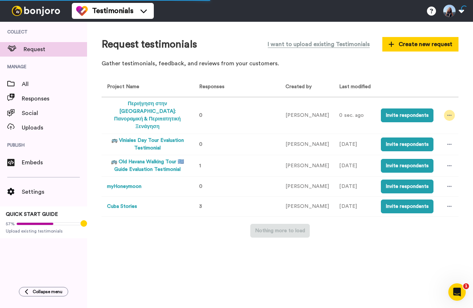
click at [451, 113] on icon at bounding box center [450, 115] width 4 height 5
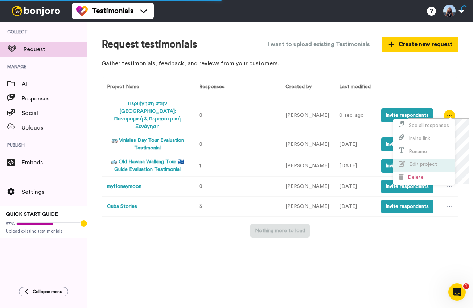
click at [423, 164] on span "Edit project" at bounding box center [423, 164] width 28 height 5
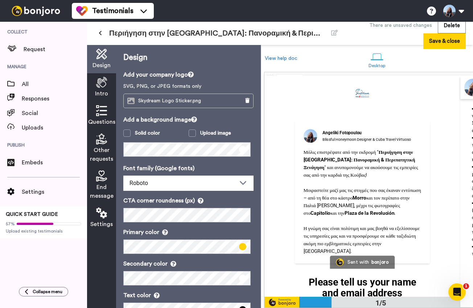
scroll to position [0, 0]
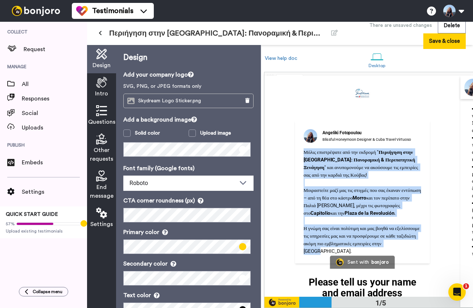
drag, startPoint x: 305, startPoint y: 151, endPoint x: 394, endPoint y: 258, distance: 139.2
click at [394, 258] on div "Μόλις επιστρέψατε από την εκδρομή " Περιήγηση στην Αβάνα: Πανοραμική & Περιπατη…" at bounding box center [363, 211] width 118 height 126
copy div "Μόλις επιστρέψατε από την εκδρομή " Περιήγηση στην Αβάνα: Πανοραμική & Περιπατη…"
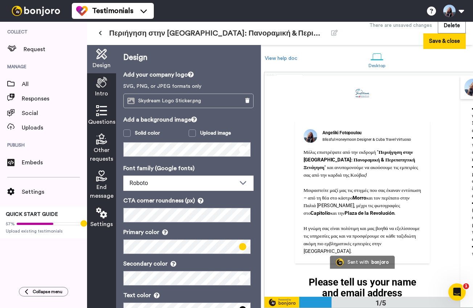
click at [108, 90] on div "Intro" at bounding box center [101, 87] width 29 height 28
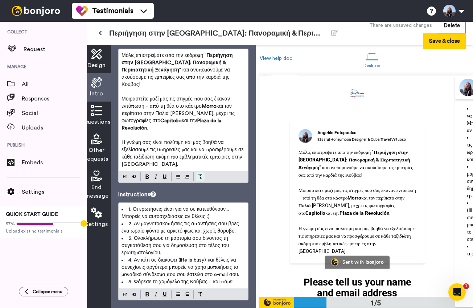
scroll to position [34, 0]
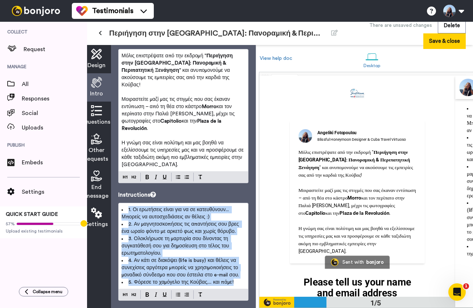
drag, startPoint x: 126, startPoint y: 195, endPoint x: 224, endPoint y: 287, distance: 134.0
click at [224, 287] on div "Intro Welcome message Μόλις επιστρέψατε από την εκδρομή " Περιήγηση στην Αβάνα:…" at bounding box center [183, 176] width 145 height 263
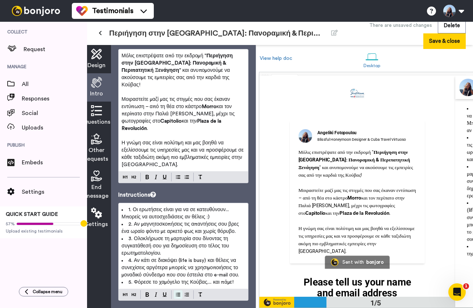
click at [177, 292] on img at bounding box center [178, 295] width 4 height 6
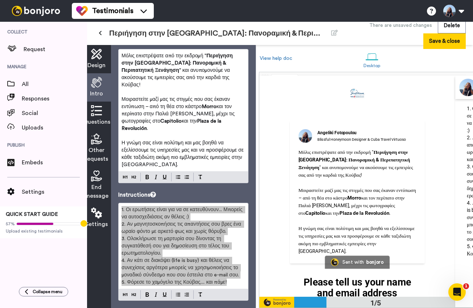
drag, startPoint x: 473, startPoint y: 276, endPoint x: 135, endPoint y: 215, distance: 343.1
click at [135, 222] on span "2. Αν μαγνητοσκοπήσεις τις απαντήσεις σου βρες ένα ωραίο φόντο με αρκετό φως κα…" at bounding box center [182, 228] width 121 height 12
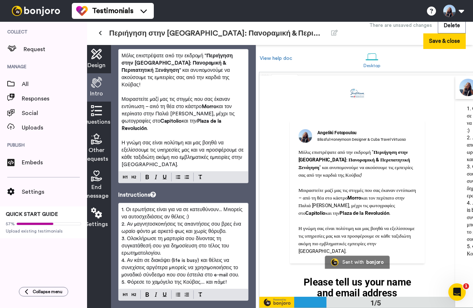
click at [96, 107] on icon at bounding box center [96, 110] width 11 height 11
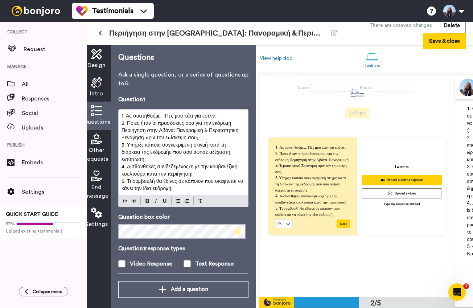
scroll to position [221, 0]
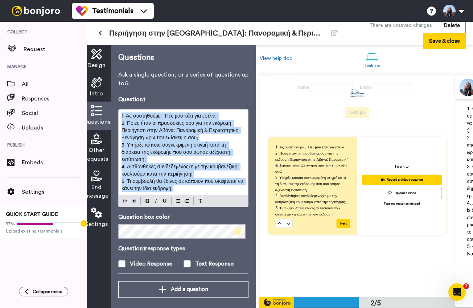
drag, startPoint x: 197, startPoint y: 188, endPoint x: 116, endPoint y: 110, distance: 113.2
click at [116, 110] on div "Questions Ask a single question, or a series of questions up to 6 . Question 1 …" at bounding box center [183, 176] width 145 height 263
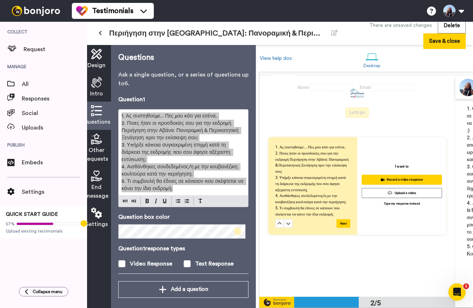
drag, startPoint x: 466, startPoint y: 187, endPoint x: 168, endPoint y: 148, distance: 300.5
click at [168, 148] on p "3. Yπήρξε κάποια συγκεκριμένη στιγμή κατά τη διάρκεια της εκδρομής που σου άφησ…" at bounding box center [184, 153] width 124 height 22
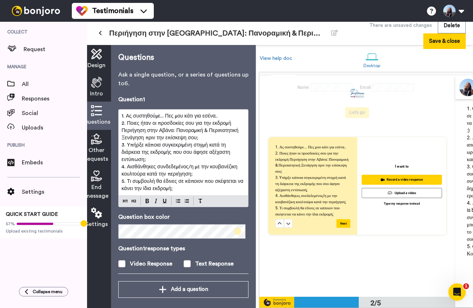
click at [95, 145] on div "Other requests" at bounding box center [96, 148] width 29 height 37
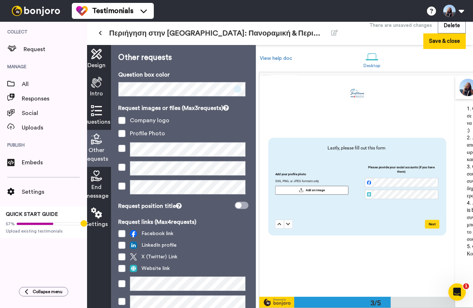
scroll to position [442, 0]
click at [95, 176] on icon at bounding box center [96, 176] width 11 height 11
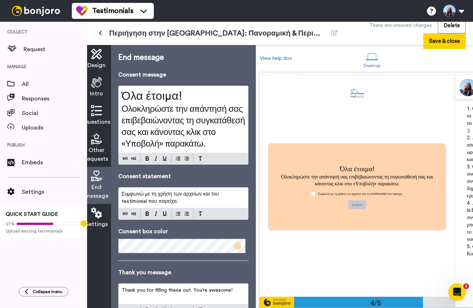
scroll to position [662, 0]
click at [99, 34] on icon at bounding box center [100, 32] width 3 height 5
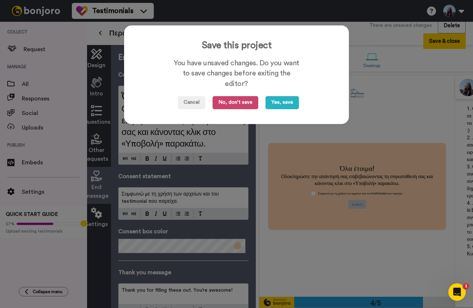
click at [229, 106] on button "No, don't save" at bounding box center [236, 102] width 46 height 13
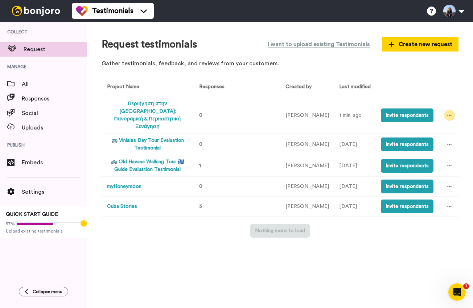
click at [449, 113] on icon at bounding box center [450, 115] width 4 height 5
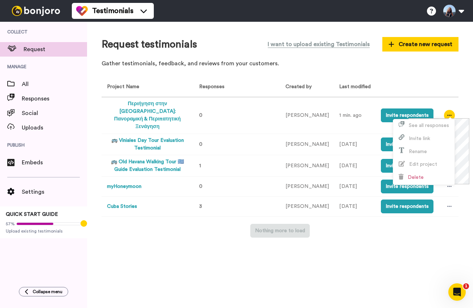
click at [159, 111] on button "Περιήγηση στην [GEOGRAPHIC_DATA]: Πανοραμική & Περιπατητική Ξενάγηση" at bounding box center [147, 115] width 81 height 30
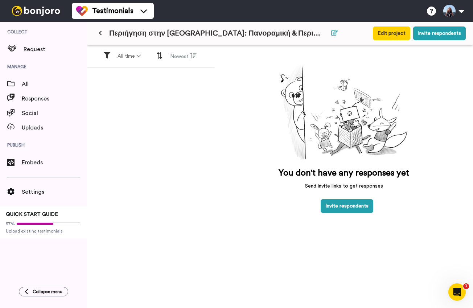
click at [335, 33] on icon at bounding box center [334, 33] width 7 height 6
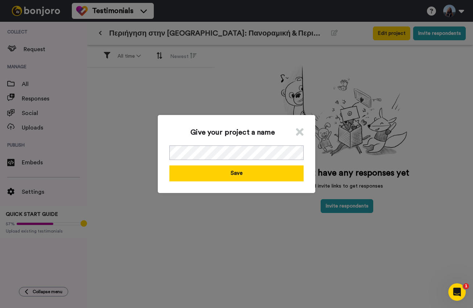
click at [298, 130] on icon at bounding box center [300, 132] width 8 height 11
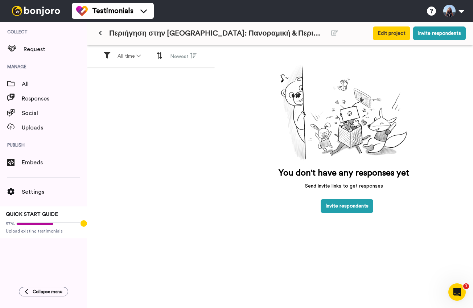
click at [101, 34] on icon at bounding box center [100, 32] width 3 height 5
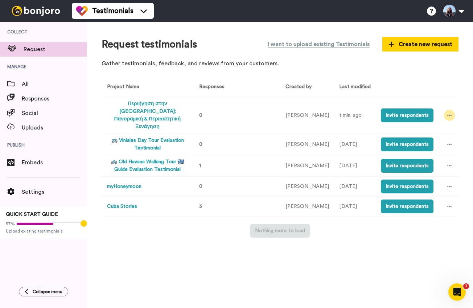
click at [451, 115] on icon at bounding box center [450, 115] width 4 height 1
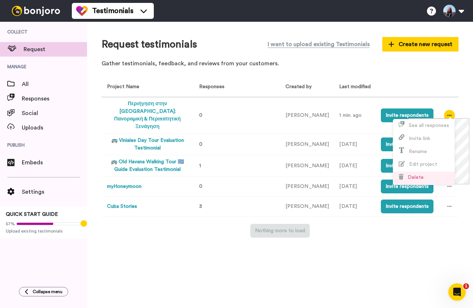
click at [428, 176] on li "Delete" at bounding box center [423, 178] width 61 height 13
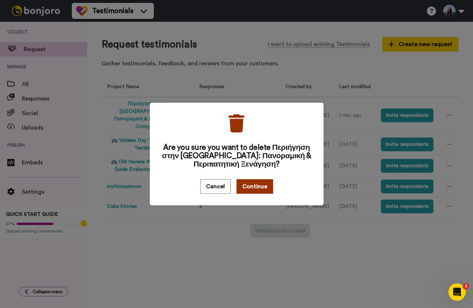
click at [258, 186] on button "Continue" at bounding box center [255, 186] width 37 height 15
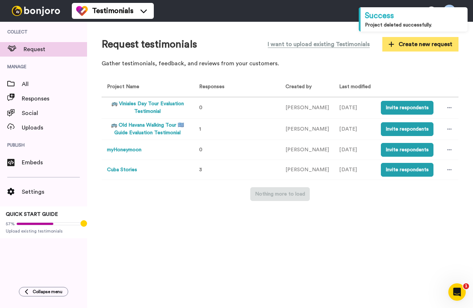
click at [415, 42] on span "Create new request" at bounding box center [421, 44] width 64 height 9
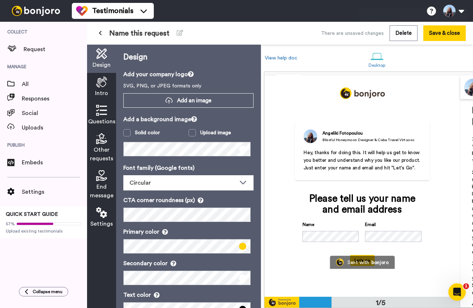
scroll to position [0, 0]
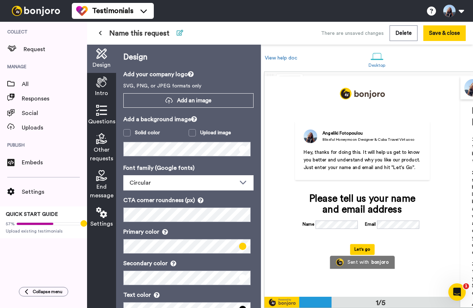
click at [183, 34] on icon at bounding box center [180, 33] width 7 height 6
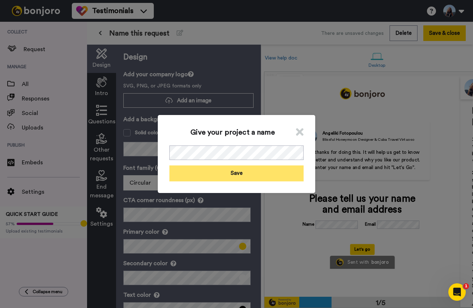
click at [232, 175] on button "Save" at bounding box center [237, 174] width 134 height 16
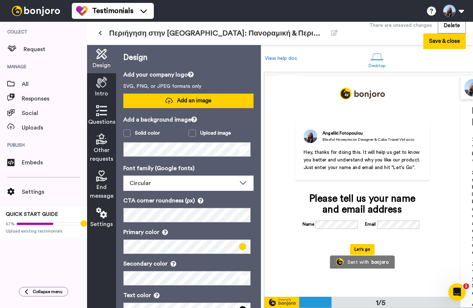
click at [222, 102] on button "Add an image" at bounding box center [188, 101] width 130 height 15
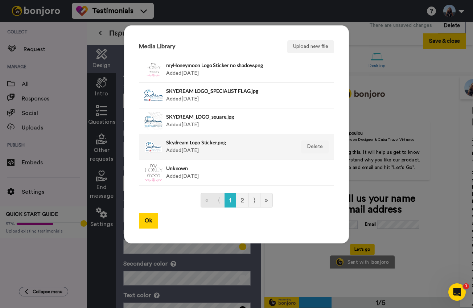
click at [197, 140] on h4 "Skydream Logo Sticker.png" at bounding box center [228, 142] width 125 height 5
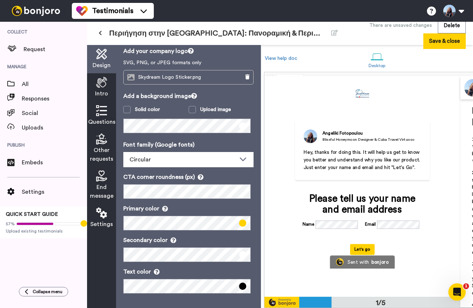
scroll to position [24, 0]
click at [160, 161] on div "Circular" at bounding box center [183, 159] width 106 height 9
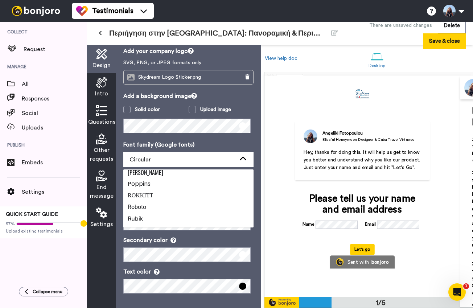
scroll to position [269, 0]
click at [162, 208] on li "Roboto" at bounding box center [188, 208] width 130 height 12
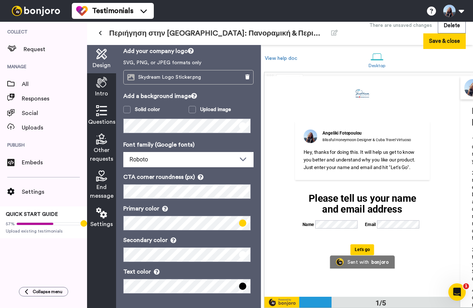
scroll to position [24, 0]
click at [108, 82] on div "Intro" at bounding box center [101, 87] width 29 height 28
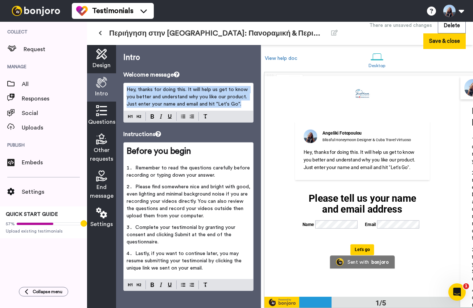
drag, startPoint x: 244, startPoint y: 103, endPoint x: 132, endPoint y: 81, distance: 114.7
click at [132, 81] on div "Welcome message Hey, thanks for doing this. It will help us get to know you bet…" at bounding box center [188, 96] width 130 height 52
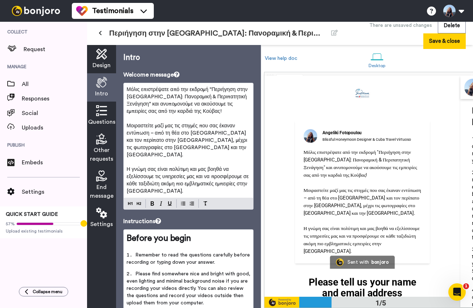
click at [155, 133] on span "Μοιραστείτε μαζί μας τις στιγμές που σας έκαναν εντύπωση – από τη θέα στο [GEOG…" at bounding box center [188, 140] width 122 height 34
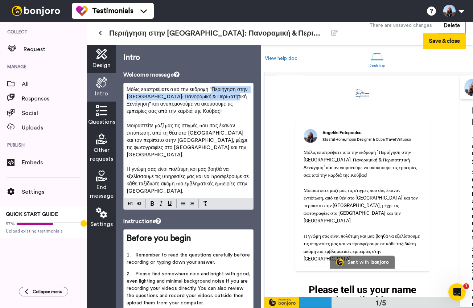
drag, startPoint x: 211, startPoint y: 89, endPoint x: 229, endPoint y: 97, distance: 20.5
click at [229, 97] on span "Μόλις επιστρέψατε από την εκδρομή "Περιήγηση στην [GEOGRAPHIC_DATA]: Πανοραμική…" at bounding box center [188, 100] width 123 height 27
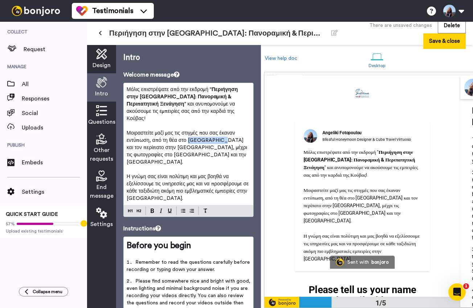
drag, startPoint x: 187, startPoint y: 133, endPoint x: 218, endPoint y: 134, distance: 30.9
click at [218, 134] on span "Μοιραστείτε μαζί μας τις στιγμές που σας έκαναν εντύπωση, από τη θέα στο [GEOGR…" at bounding box center [188, 148] width 122 height 34
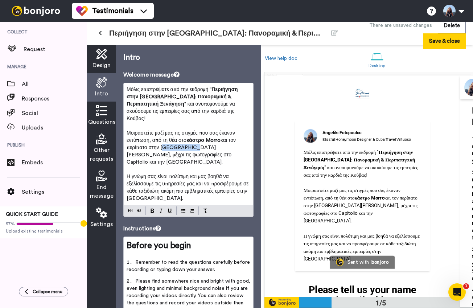
drag, startPoint x: 161, startPoint y: 141, endPoint x: 188, endPoint y: 141, distance: 27.6
click at [188, 141] on span "και τον περίπατο στην [GEOGRAPHIC_DATA][PERSON_NAME], μέχρι τις φωτογραφίες στο…" at bounding box center [182, 151] width 111 height 27
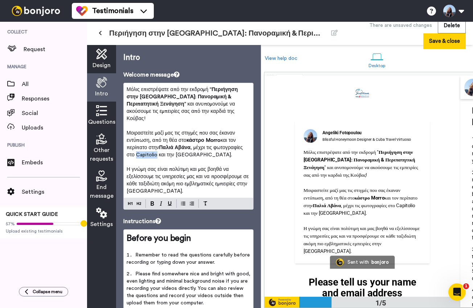
drag, startPoint x: 136, startPoint y: 148, endPoint x: 157, endPoint y: 149, distance: 21.1
click at [157, 149] on span ", μέχρι τις φωτογραφίες στο Capitolio και την [GEOGRAPHIC_DATA]." at bounding box center [186, 151] width 118 height 12
drag, startPoint x: 179, startPoint y: 148, endPoint x: 227, endPoint y: 150, distance: 47.9
click at [227, 152] on span "και την [GEOGRAPHIC_DATA]." at bounding box center [192, 154] width 73 height 5
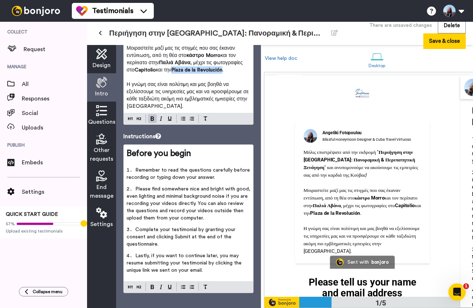
scroll to position [85, 0]
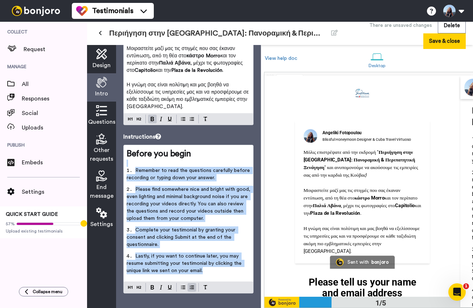
drag, startPoint x: 221, startPoint y: 270, endPoint x: 119, endPoint y: 159, distance: 150.1
click at [119, 159] on div "Intro Welcome message Μόλις επιστρέψατε από την εκδρομή " Περιήγηση στην Αβάνα:…" at bounding box center [188, 176] width 145 height 263
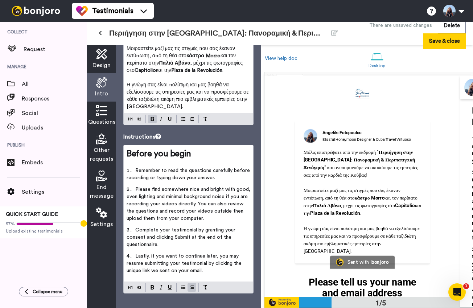
scroll to position [45, 0]
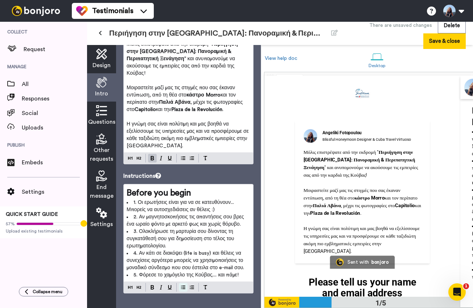
click at [183, 285] on img at bounding box center [183, 288] width 4 height 6
click at [226, 273] on span "5. Φόρεσε το χαμόγελο της Κούβας.... και πάμε!" at bounding box center [186, 275] width 105 height 5
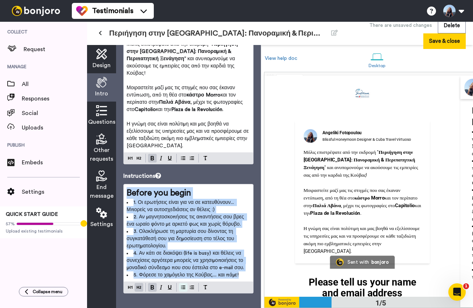
scroll to position [41, 0]
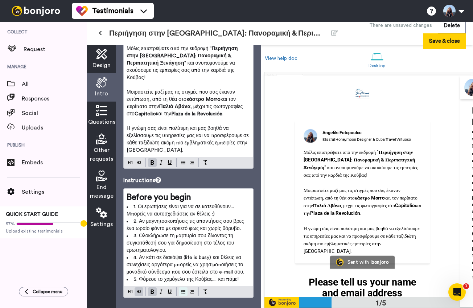
click at [182, 289] on img at bounding box center [183, 292] width 4 height 6
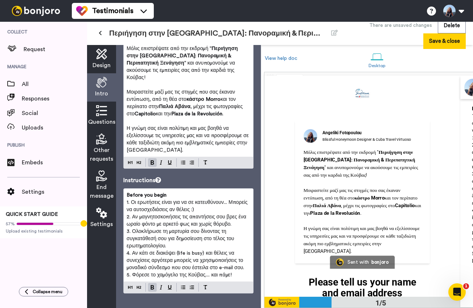
click at [207, 204] on p "1. Οι ερωτήσεις είναι για να σε κατευθύνουν... Μπορείς να αυτοσχεδιάσεις αν θέλ…" at bounding box center [189, 206] width 124 height 15
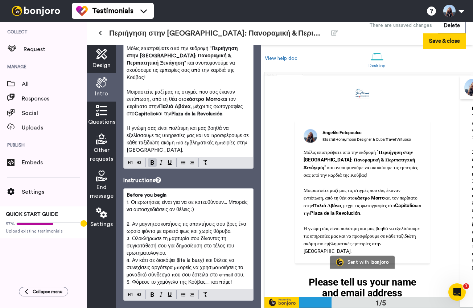
click at [187, 192] on p "Before you begin" at bounding box center [189, 195] width 124 height 7
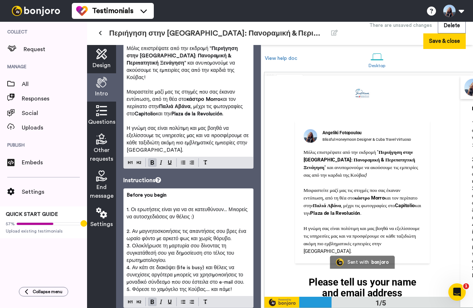
click at [239, 232] on p "2. Αν μαγνητοσκοπήσεις τις απαντήσεις σου βρες ένα ωραίο φόντο με αρκετό φως κα…" at bounding box center [189, 235] width 124 height 15
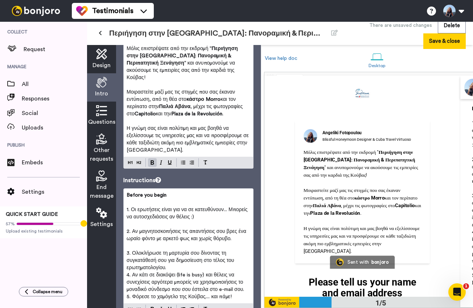
click at [185, 260] on p "3. Ολοκλήρωσε τη μαρτυρία σου δίνοντας τη συγκατάθεσή σου για δημοσίευση στο τέ…" at bounding box center [189, 261] width 124 height 22
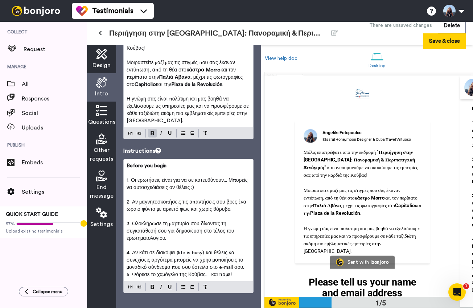
scroll to position [70, 0]
click at [246, 261] on p "4. Αν κάτι σε διακόψει (life is busy) και θέλεις να συνεχίσεις αργότερα μπορείς…" at bounding box center [189, 261] width 124 height 22
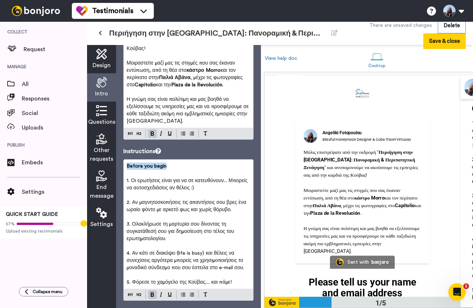
drag, startPoint x: 179, startPoint y: 158, endPoint x: 113, endPoint y: 158, distance: 66.1
click at [113, 158] on div "Design Intro Questions Other requests End message Settings Intro Welcome messag…" at bounding box center [174, 176] width 174 height 263
click at [103, 103] on div "Questions" at bounding box center [101, 116] width 29 height 28
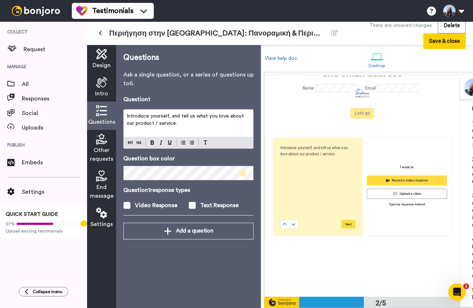
scroll to position [221, 0]
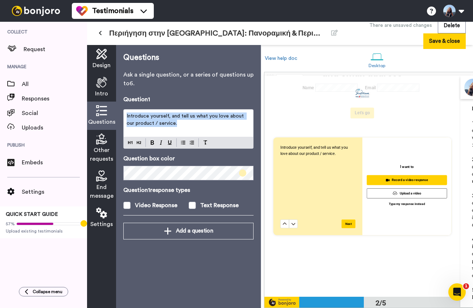
drag, startPoint x: 183, startPoint y: 121, endPoint x: 114, endPoint y: 103, distance: 70.9
click at [114, 103] on div "Design Intro Questions Other requests End message Settings Questions Ask a sing…" at bounding box center [174, 176] width 174 height 263
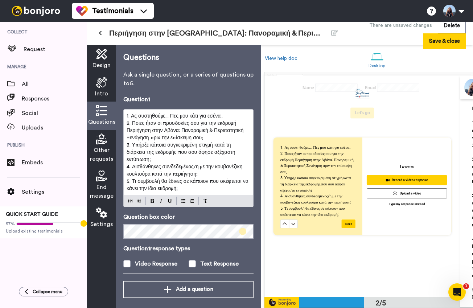
click at [104, 140] on icon at bounding box center [101, 139] width 11 height 11
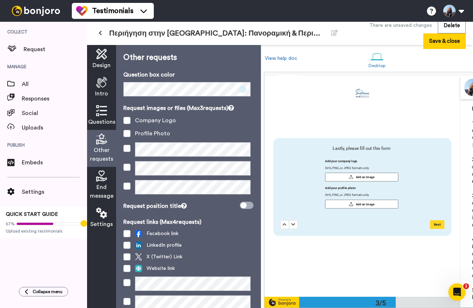
scroll to position [442, 0]
click at [129, 124] on span at bounding box center [126, 120] width 7 height 7
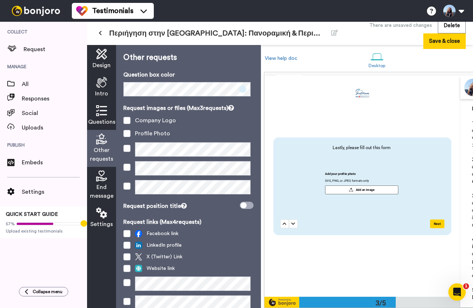
click at [126, 238] on div "Request links (Max 4 requests) Facebook link LinkedIn profile X (Twitter) Link …" at bounding box center [188, 285] width 130 height 134
click at [126, 237] on span at bounding box center [126, 233] width 7 height 7
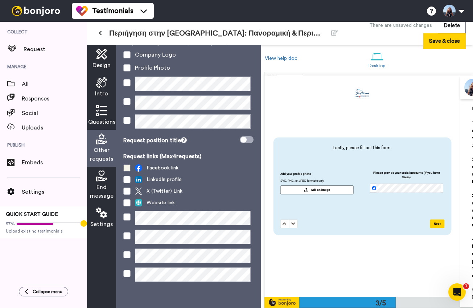
scroll to position [70, 0]
click at [130, 221] on span at bounding box center [126, 216] width 7 height 7
click at [126, 219] on span at bounding box center [126, 218] width 7 height 7
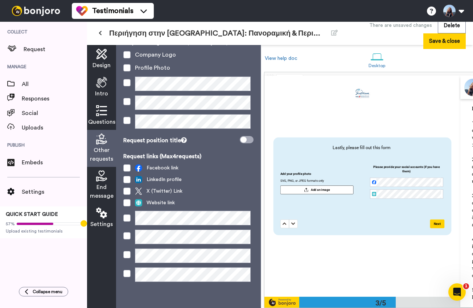
scroll to position [74, 0]
click at [105, 181] on icon at bounding box center [101, 176] width 11 height 11
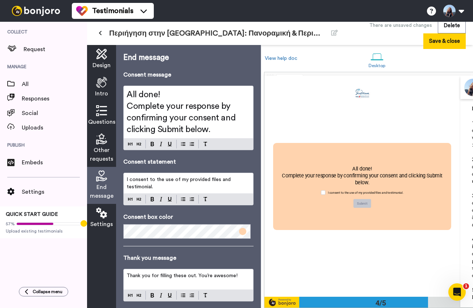
scroll to position [662, 0]
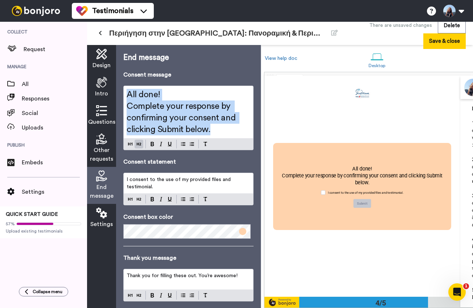
drag, startPoint x: 221, startPoint y: 133, endPoint x: 128, endPoint y: 93, distance: 101.1
click at [128, 93] on div "All done! Complete your response by confirming your consent and clicking Submit…" at bounding box center [189, 112] width 130 height 52
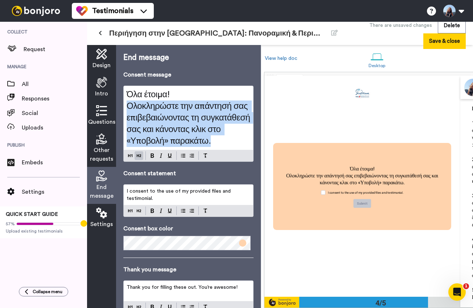
drag, startPoint x: 126, startPoint y: 107, endPoint x: 247, endPoint y: 146, distance: 127.4
click at [247, 146] on div "Όλα έτοιμα! Ολοκληρώστε την απάντησή σας επιβεβαιώνοντας τη συγκατάθεσή σας και…" at bounding box center [189, 118] width 130 height 64
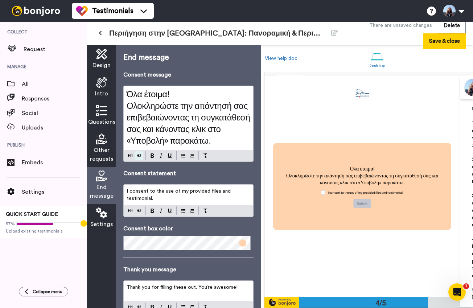
click at [140, 155] on div "End message Consent message Όλα έτοιμα! Ολοκληρώστε την απάντησή σας επιβεβαιών…" at bounding box center [188, 199] width 130 height 294
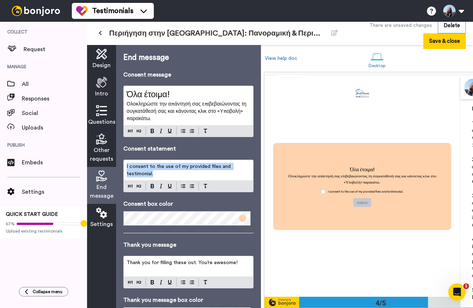
drag, startPoint x: 163, startPoint y: 172, endPoint x: 121, endPoint y: 166, distance: 43.3
click at [121, 166] on div "End message Consent message Όλα έτοιμα! Ολοκληρώστε την απάντησή σας επιβεβαιών…" at bounding box center [188, 176] width 145 height 263
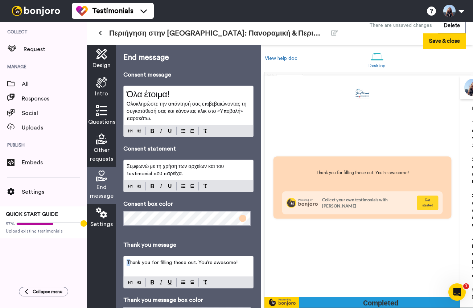
scroll to position [883, 0]
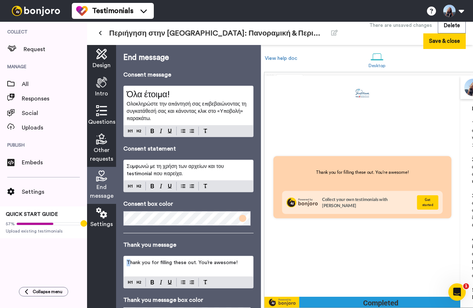
drag, startPoint x: 243, startPoint y: 264, endPoint x: 122, endPoint y: 261, distance: 120.9
click at [122, 261] on div "End message Consent message Όλα έτοιμα! Ολοκληρώστε την απάντησή σας επιβεβαιών…" at bounding box center [188, 176] width 145 height 263
drag, startPoint x: 238, startPoint y: 262, endPoint x: 115, endPoint y: 258, distance: 123.5
click at [115, 258] on div "Design Intro Questions Other requests End message Settings End message Consent …" at bounding box center [174, 176] width 174 height 263
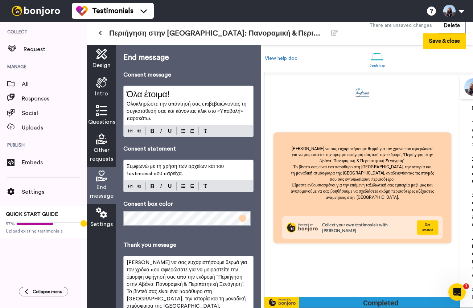
scroll to position [108, 0]
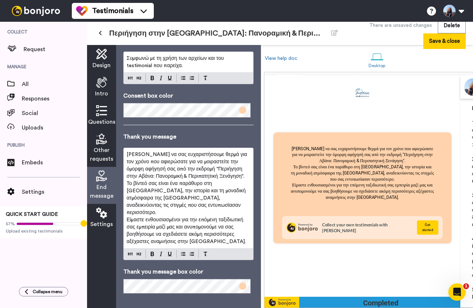
click at [241, 176] on p "[PERSON_NAME] να σας ευχαριστήσουμε θερμά για τον χρόνο που αφιερώσατε για να μ…" at bounding box center [189, 165] width 124 height 29
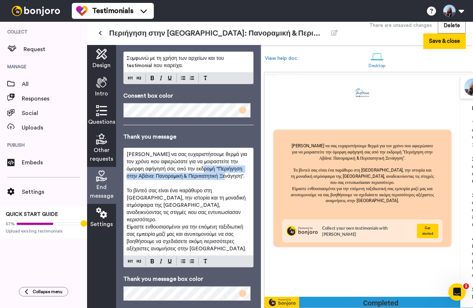
drag, startPoint x: 200, startPoint y: 170, endPoint x: 230, endPoint y: 177, distance: 31.1
click at [230, 177] on span "[PERSON_NAME] να σας ευχαριστήσουμε θερμά για τον χρόνο που αφιερώσατε για να μ…" at bounding box center [188, 165] width 122 height 27
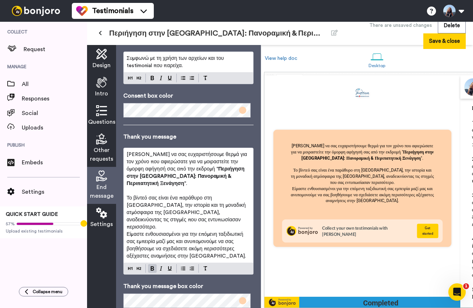
click at [168, 212] on p "Το βίντεό σας είναι ένα παράθυρο στη [GEOGRAPHIC_DATA], την ιστορία και τη μονα…" at bounding box center [189, 213] width 124 height 36
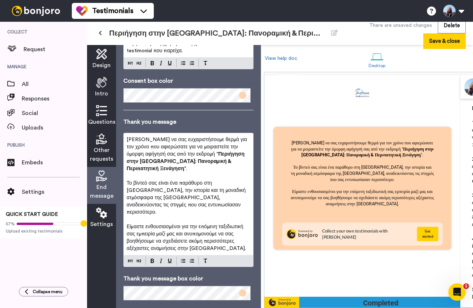
scroll to position [123, 0]
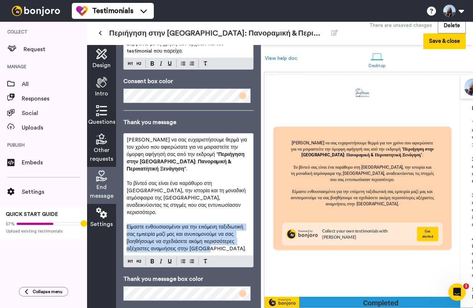
drag, startPoint x: 222, startPoint y: 237, endPoint x: 127, endPoint y: 213, distance: 98.0
click at [127, 224] on p "Είμαστε ενθουσιασμένοι για την επόμενη ταξιδιωτική σας εμπειρία μαζί μας και αν…" at bounding box center [189, 238] width 124 height 29
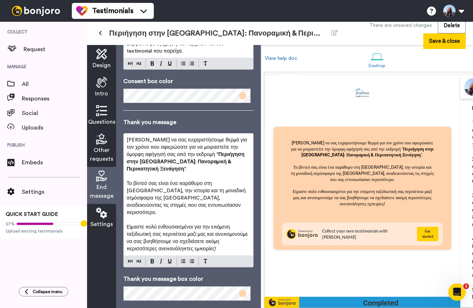
click at [101, 212] on icon at bounding box center [101, 213] width 11 height 11
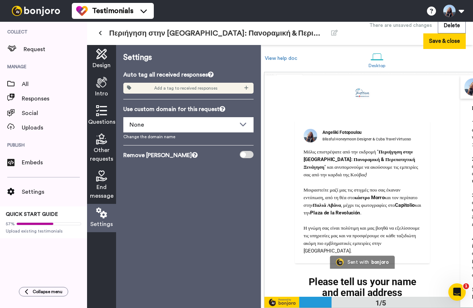
scroll to position [0, 0]
click at [183, 89] on span "Add a tag to received responses" at bounding box center [186, 88] width 64 height 6
click at [245, 88] on icon at bounding box center [246, 87] width 4 height 5
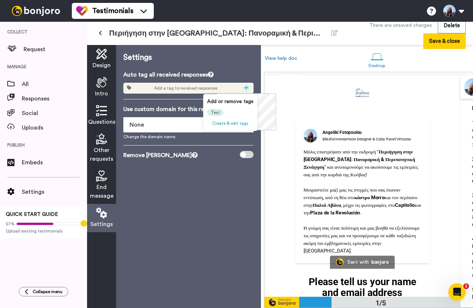
click at [237, 124] on span "Create & edit tags" at bounding box center [230, 123] width 36 height 4
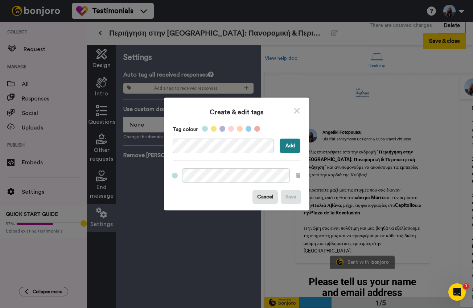
click at [291, 147] on button "Add" at bounding box center [290, 146] width 21 height 15
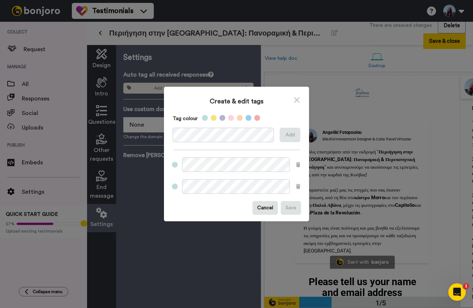
click at [298, 103] on icon at bounding box center [297, 99] width 7 height 9
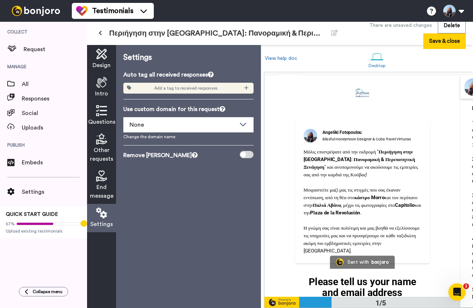
click at [207, 85] on span "Add a tag to received responses" at bounding box center [186, 88] width 64 height 6
click at [246, 87] on icon at bounding box center [246, 87] width 4 height 5
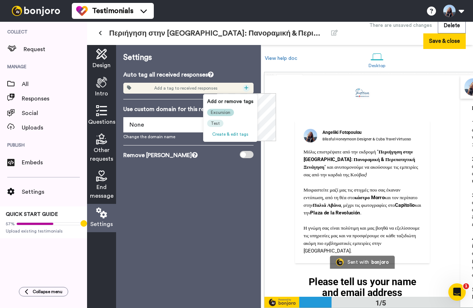
click at [229, 113] on div "Excursion" at bounding box center [220, 112] width 27 height 7
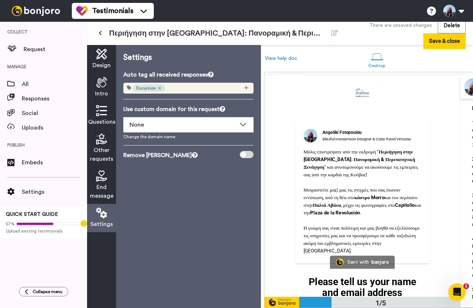
click at [250, 155] on div at bounding box center [247, 154] width 14 height 7
drag, startPoint x: 245, startPoint y: 155, endPoint x: 249, endPoint y: 155, distance: 4.0
click at [249, 155] on div at bounding box center [247, 154] width 14 height 7
click at [235, 181] on div "Settings Auto tag all received responses Excursion Use custom domain for this r…" at bounding box center [188, 176] width 145 height 263
click at [250, 154] on div at bounding box center [247, 154] width 14 height 7
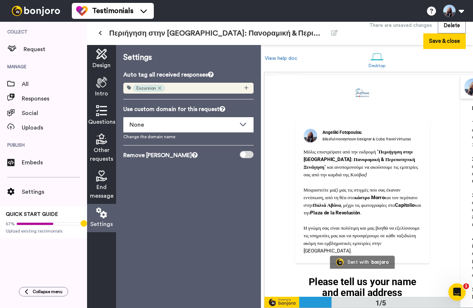
click at [198, 154] on icon at bounding box center [195, 155] width 6 height 6
click at [204, 194] on div "Settings Auto tag all received responses Excursion Use custom domain for this r…" at bounding box center [188, 176] width 145 height 263
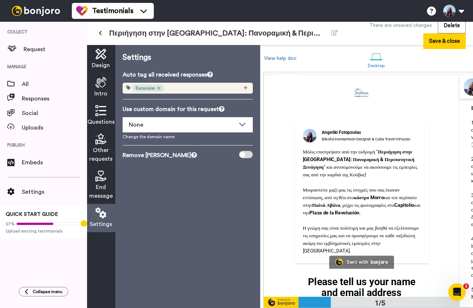
click at [250, 154] on div at bounding box center [246, 154] width 14 height 7
drag, startPoint x: 241, startPoint y: 155, endPoint x: 252, endPoint y: 155, distance: 11.6
click at [252, 155] on div at bounding box center [246, 154] width 14 height 7
click at [440, 43] on button "Save & close" at bounding box center [445, 41] width 42 height 16
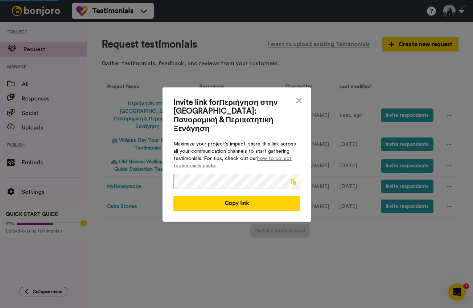
click at [294, 179] on span at bounding box center [293, 182] width 5 height 6
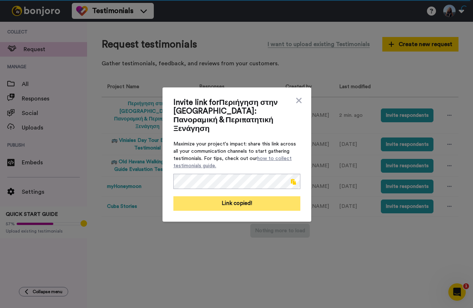
click at [231, 202] on button "Link copied!" at bounding box center [237, 203] width 127 height 15
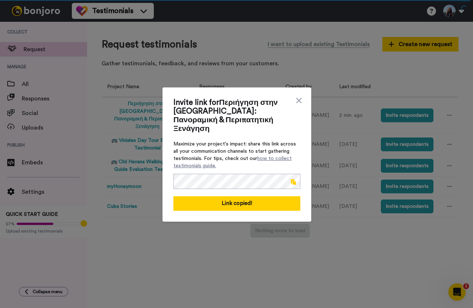
click at [293, 179] on span at bounding box center [293, 182] width 5 height 6
